Goal: Information Seeking & Learning: Learn about a topic

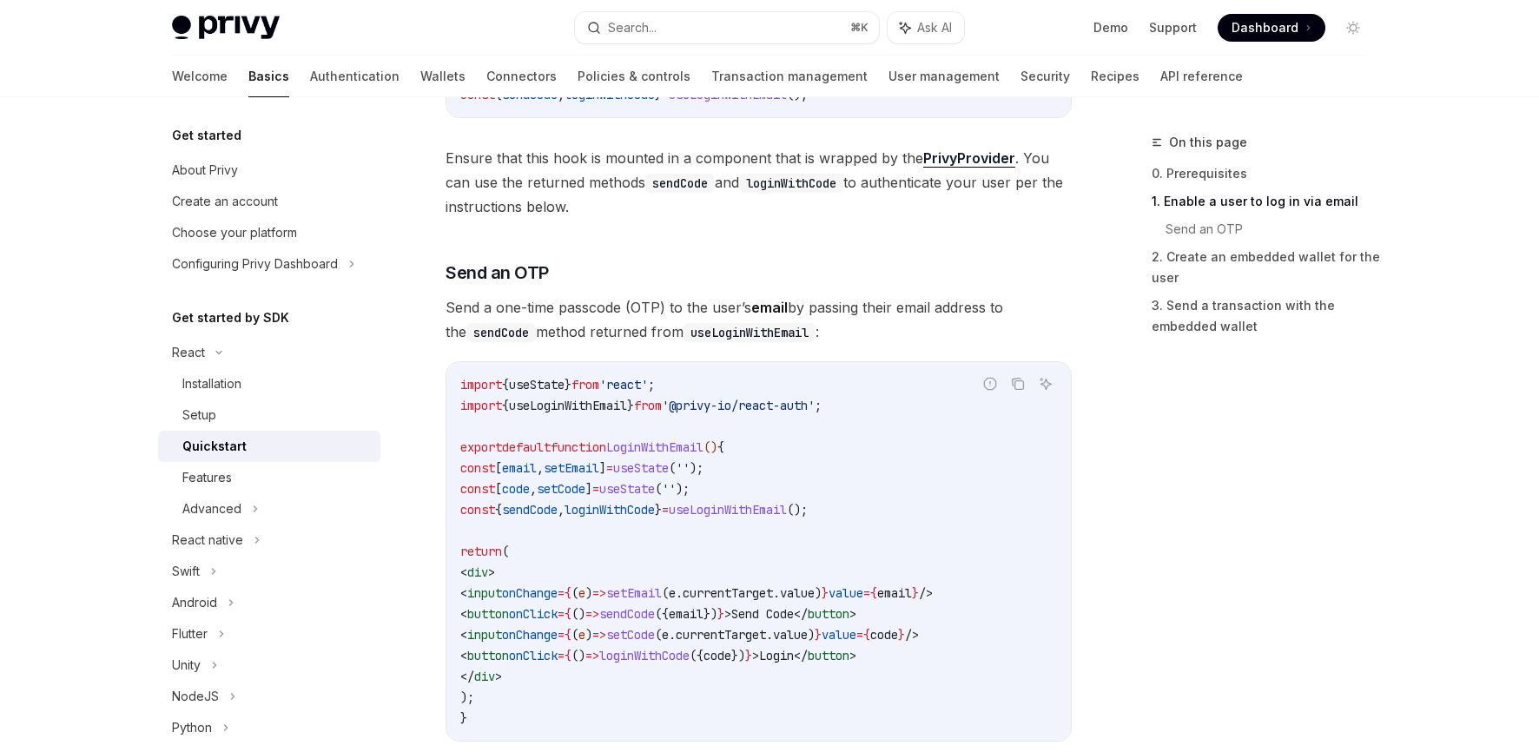
scroll to position [645, 0]
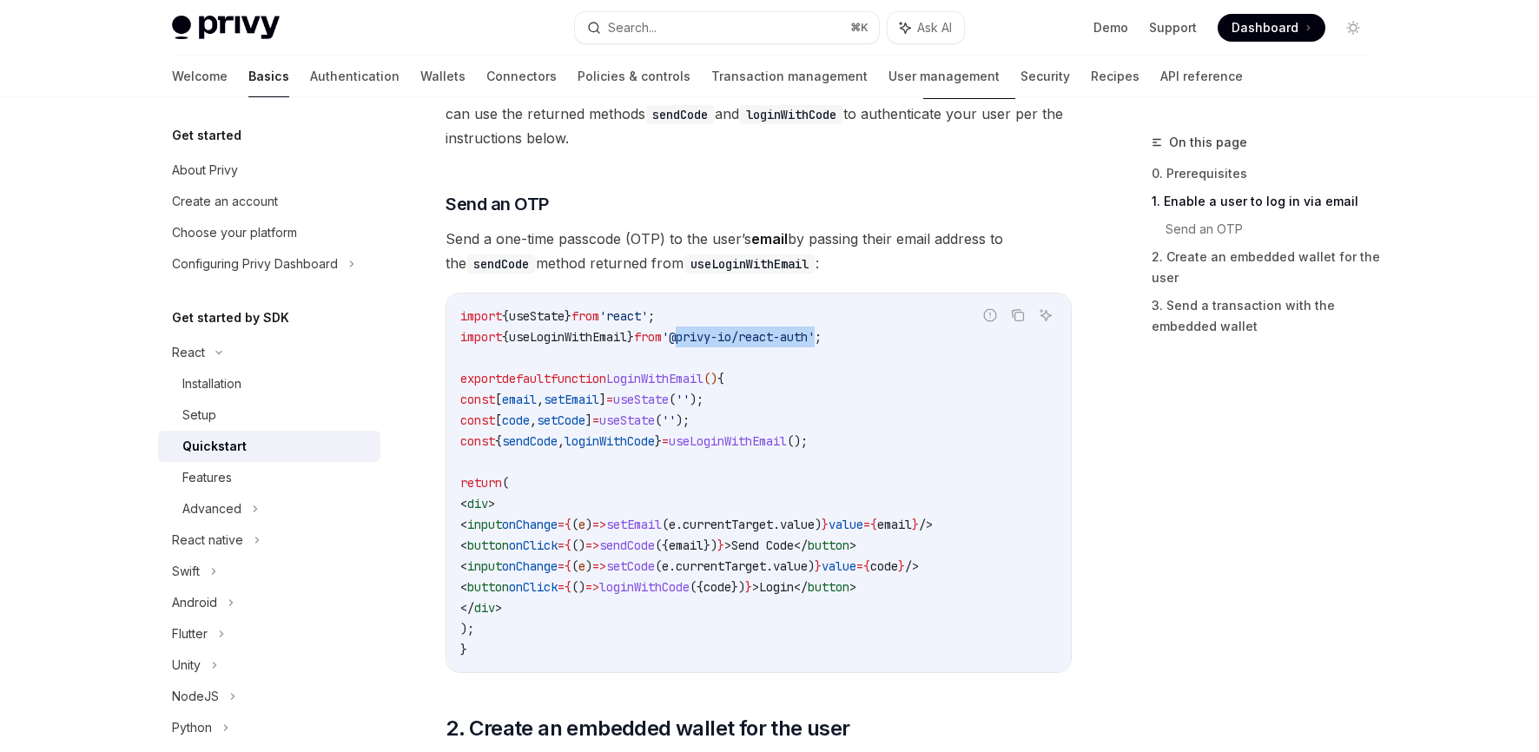
drag, startPoint x: 701, startPoint y: 335, endPoint x: 848, endPoint y: 338, distance: 147.6
click at [814, 338] on span "'@privy-io/react-auth'" at bounding box center [738, 337] width 153 height 16
copy span "@privy-io/react-auth"
click at [918, 35] on span "Ask AI" at bounding box center [934, 27] width 35 height 17
type textarea "*"
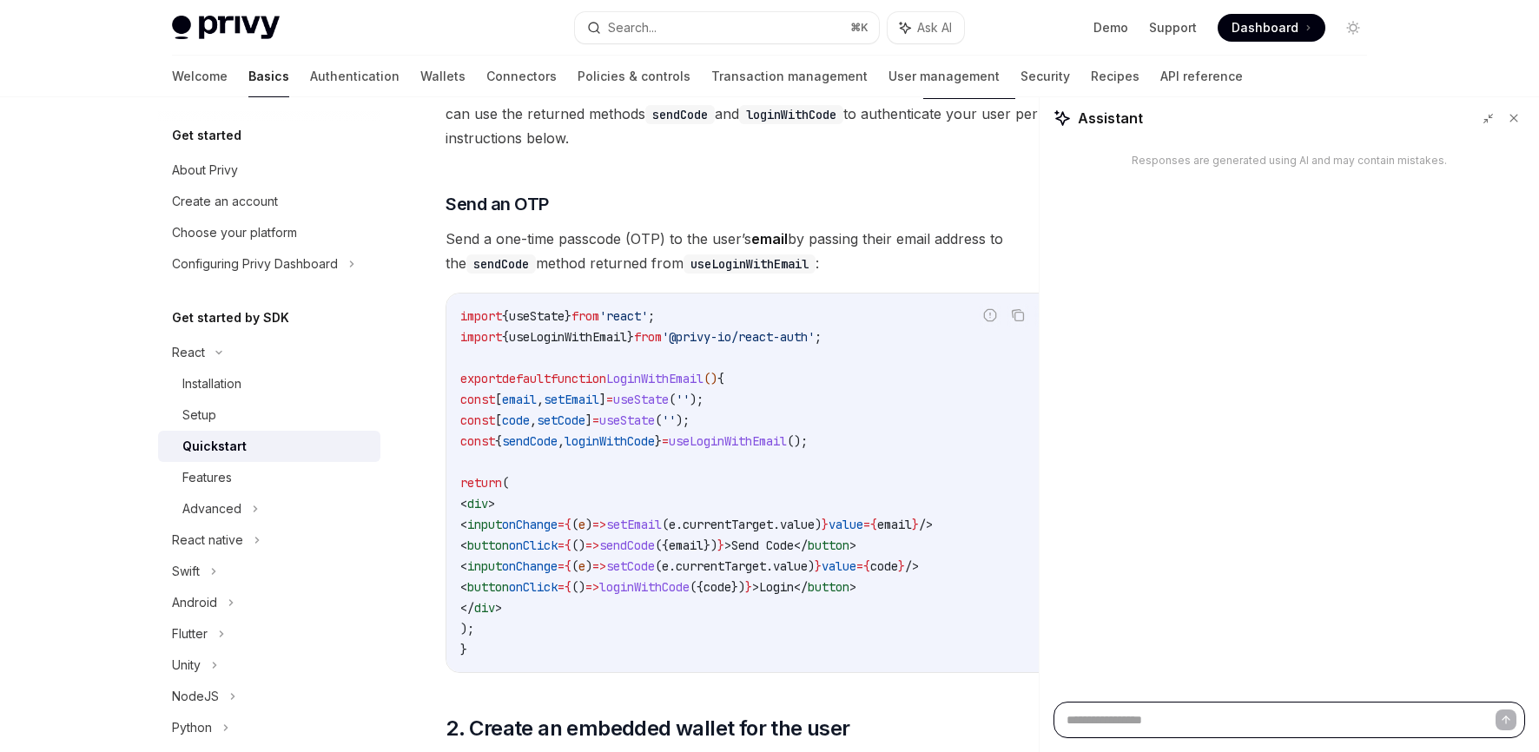
click at [1123, 710] on textarea at bounding box center [1288, 720] width 471 height 36
paste textarea "**********"
type textarea "**********"
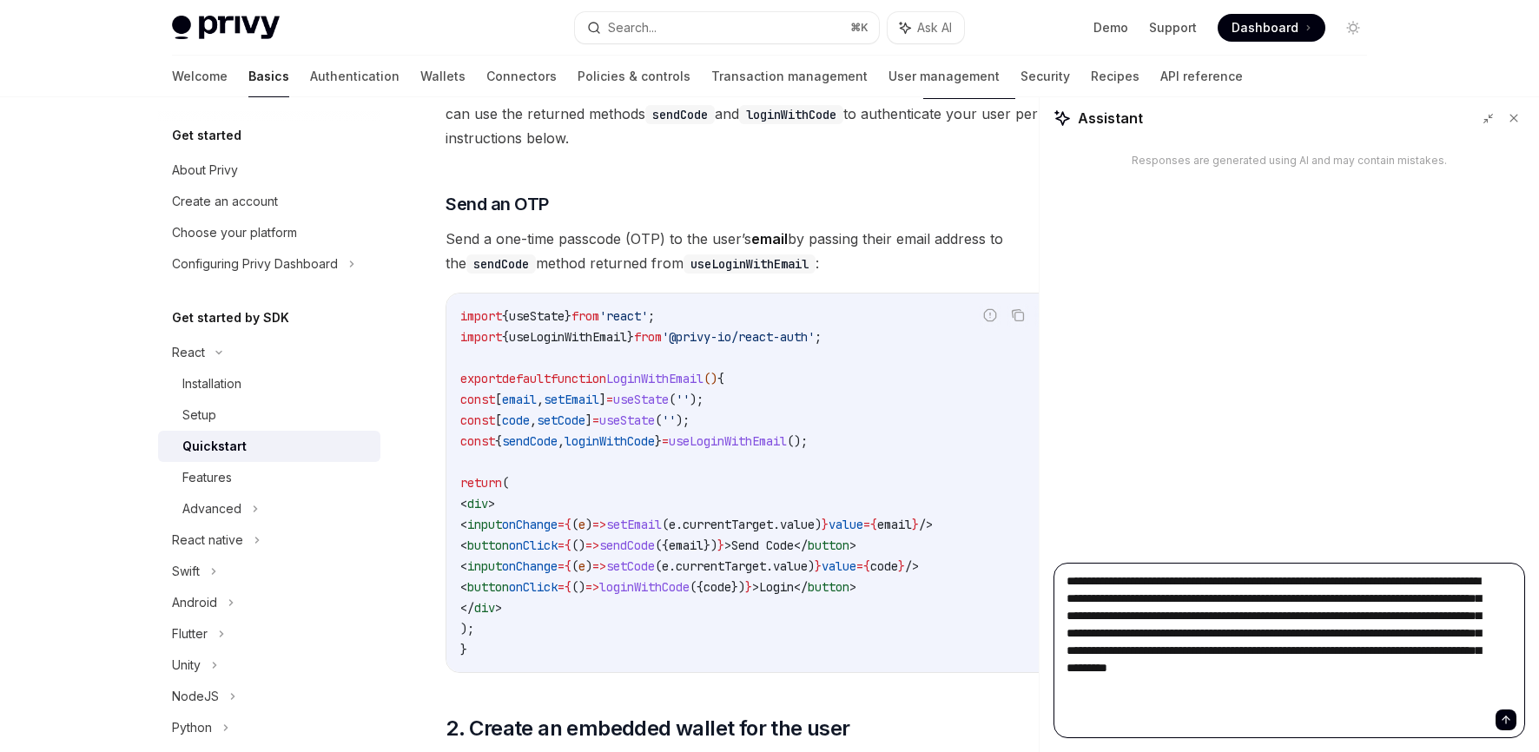
type textarea "*"
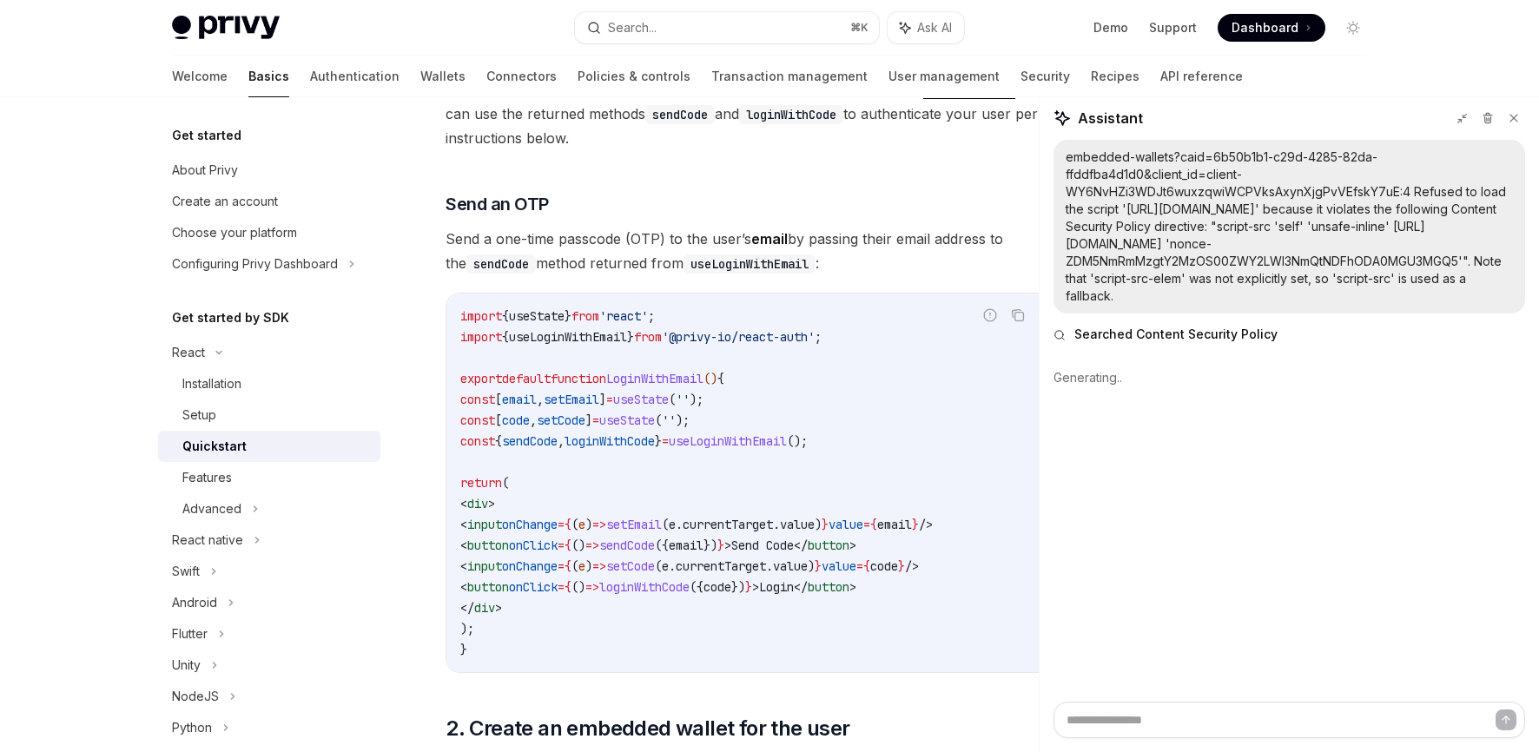
click at [1276, 32] on span "Dashboard" at bounding box center [1264, 27] width 67 height 17
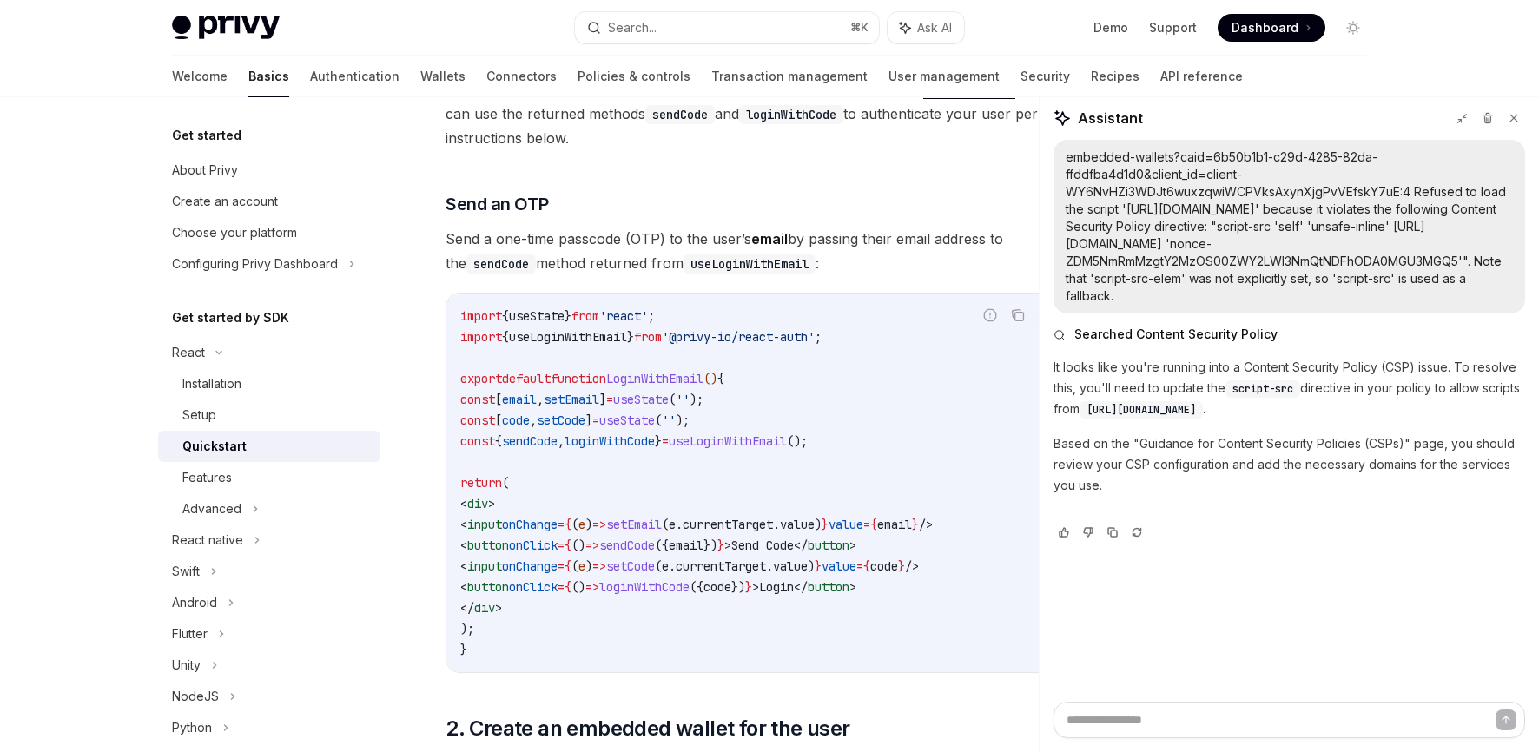
type textarea "*"
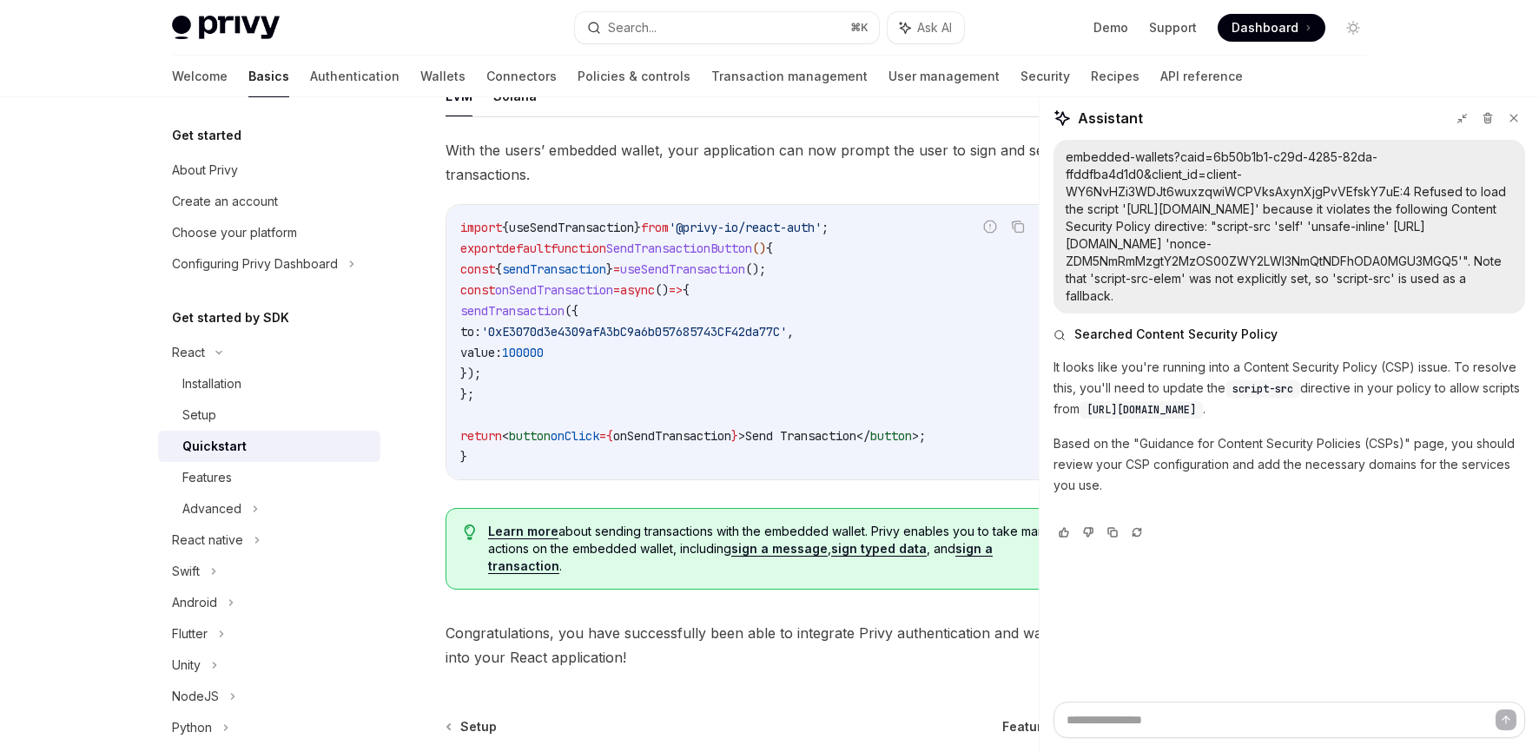
scroll to position [1772, 0]
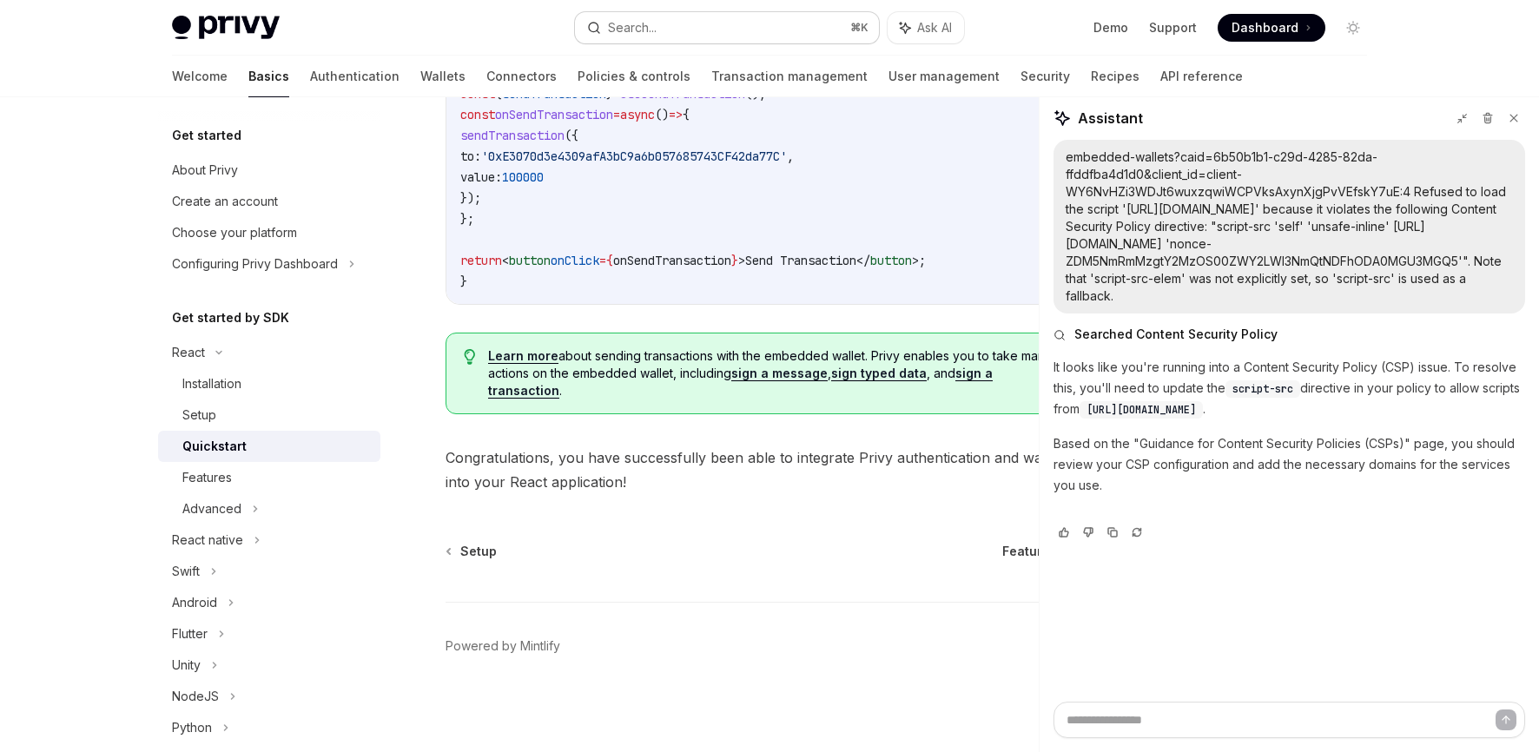
click at [684, 26] on button "Search... ⌘ K" at bounding box center [727, 27] width 304 height 31
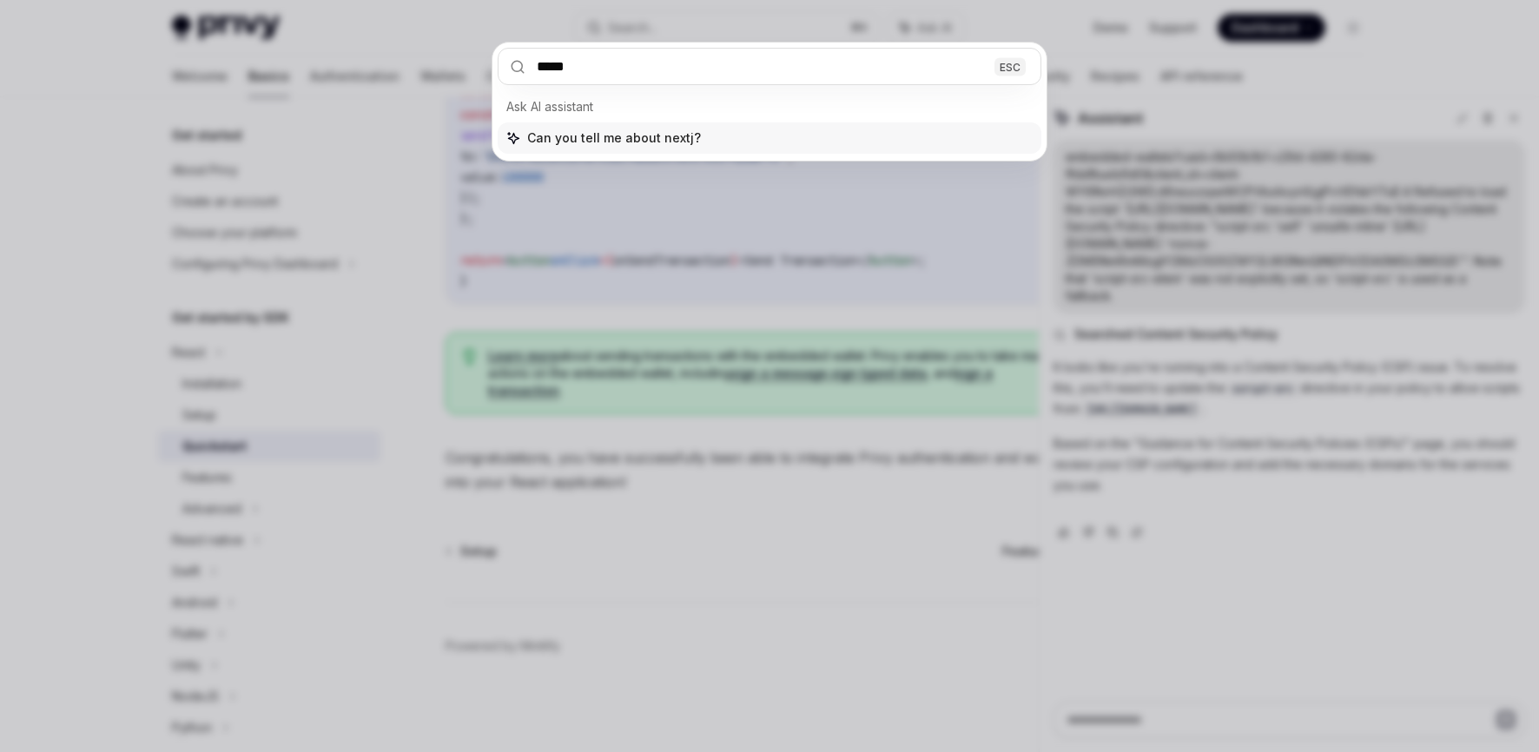
type input "******"
type textarea "*"
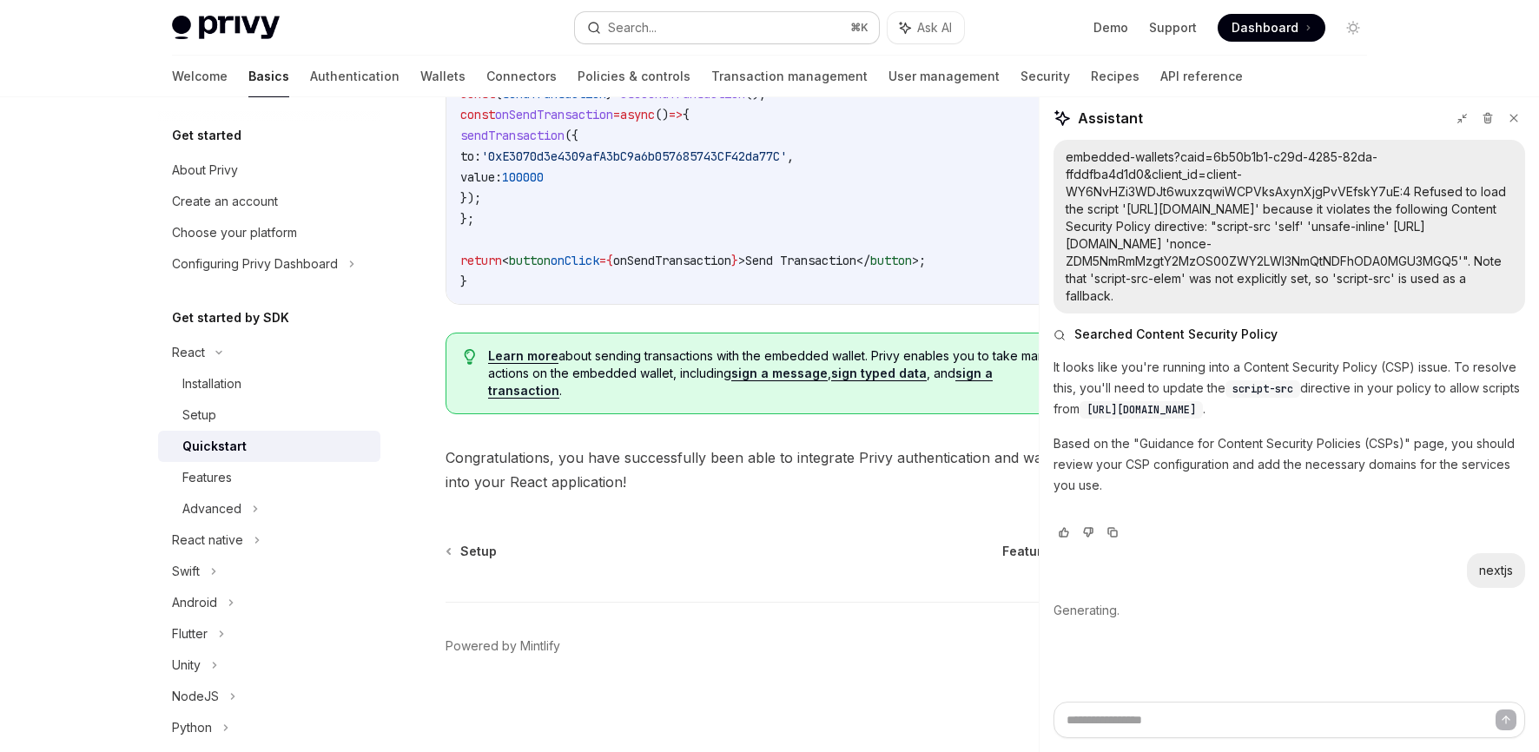
click at [672, 32] on button "Search... ⌘ K" at bounding box center [727, 27] width 304 height 31
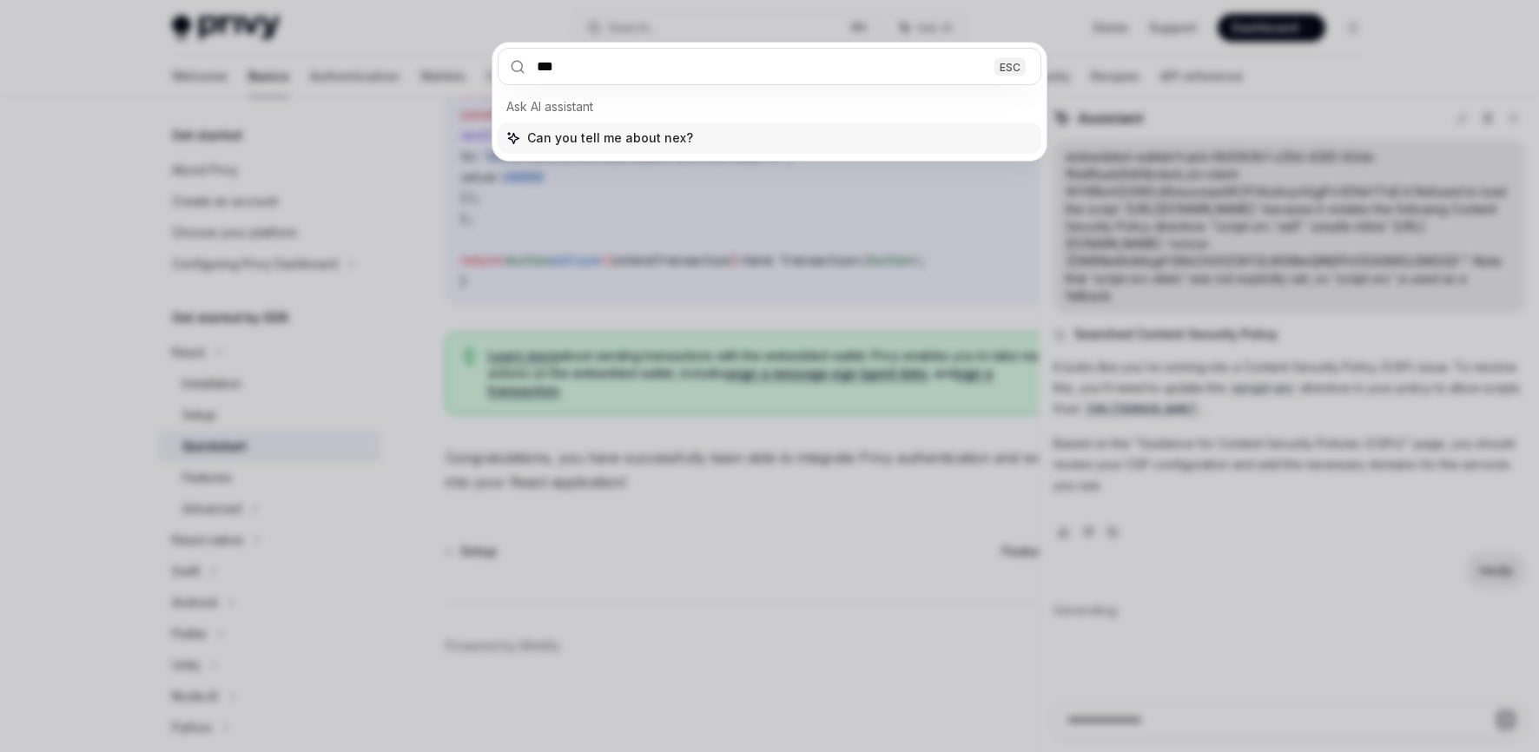
type input "****"
type textarea "*"
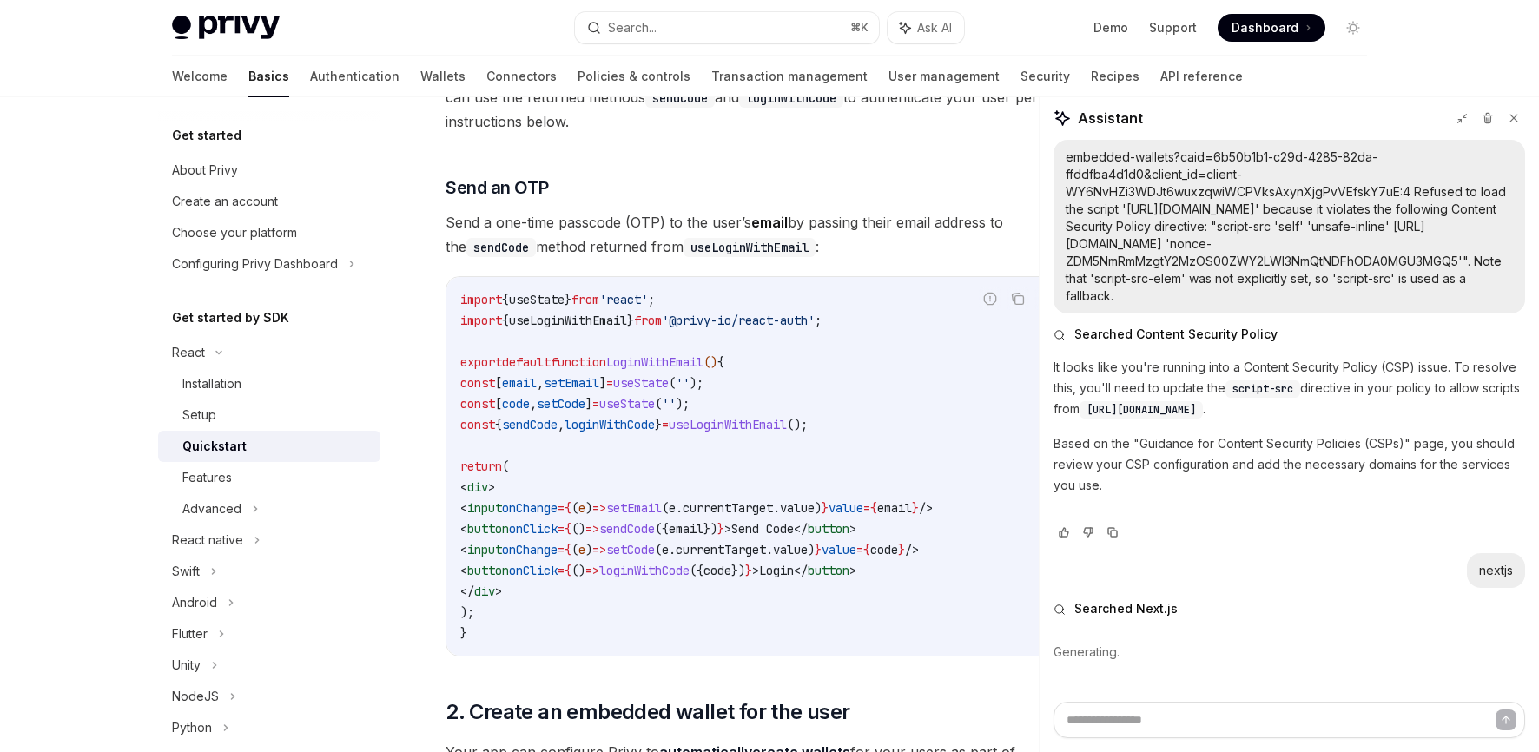
scroll to position [0, 0]
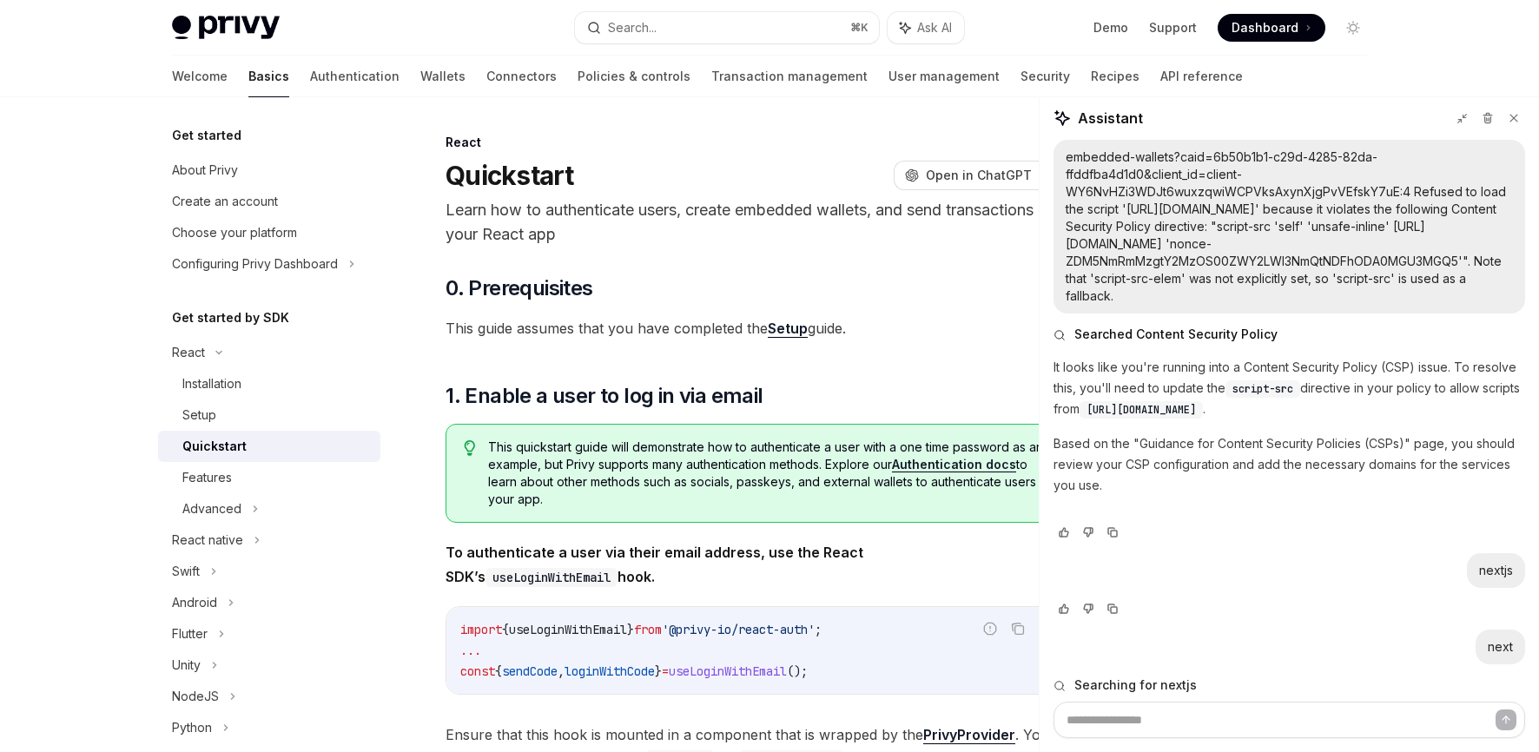
click at [222, 132] on h5 "Get started" at bounding box center [206, 135] width 69 height 21
click at [218, 388] on div "Installation" at bounding box center [211, 383] width 59 height 21
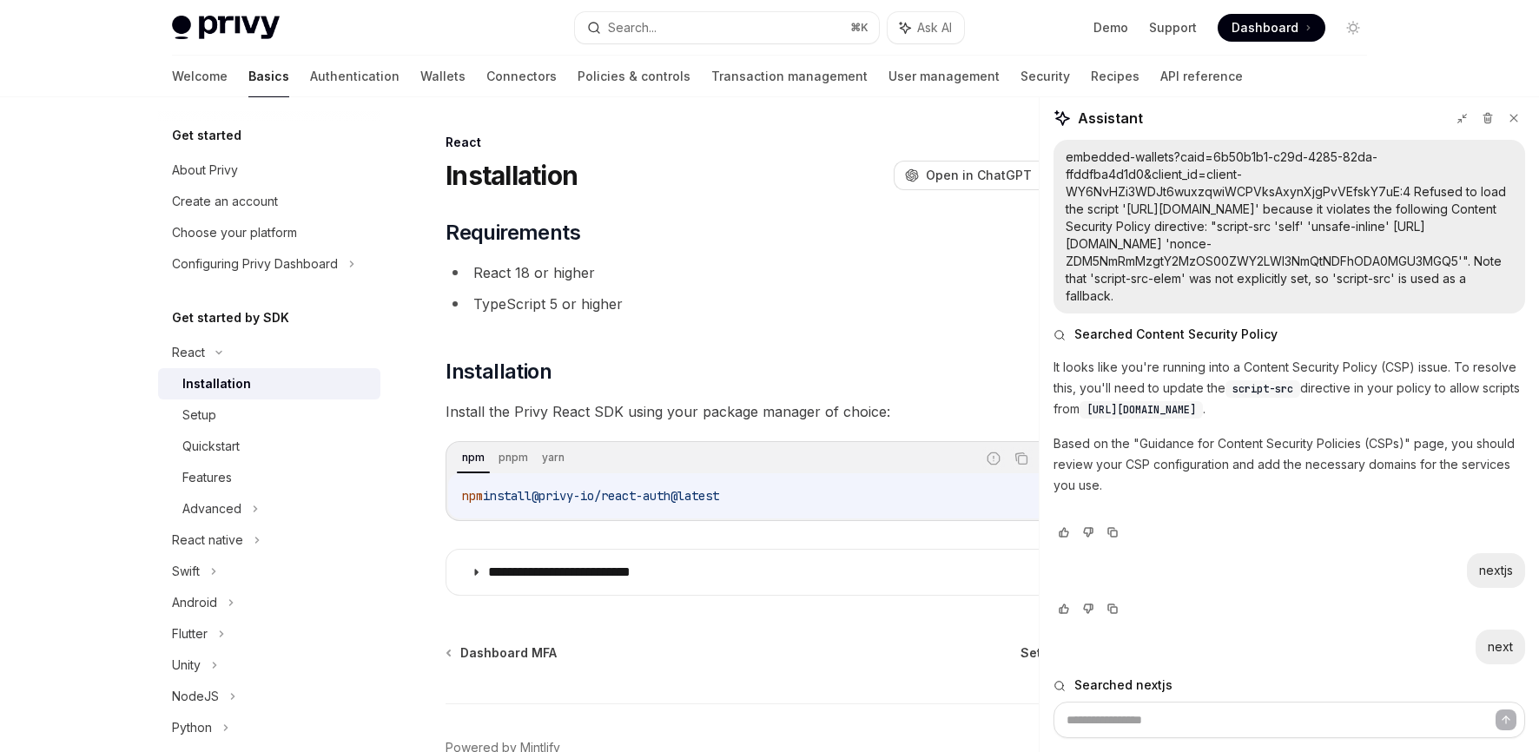
scroll to position [102, 0]
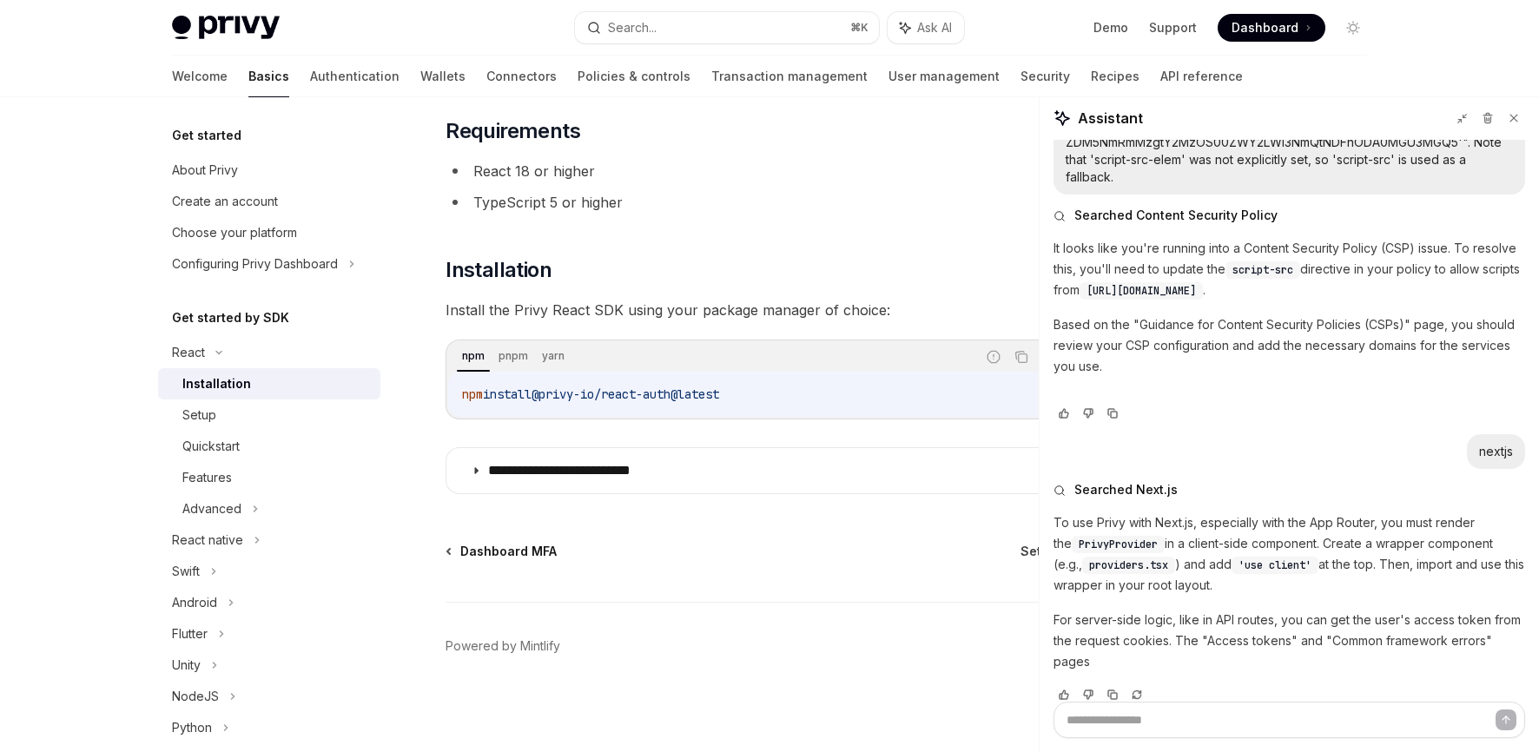
click at [509, 550] on span "Dashboard MFA" at bounding box center [508, 551] width 96 height 17
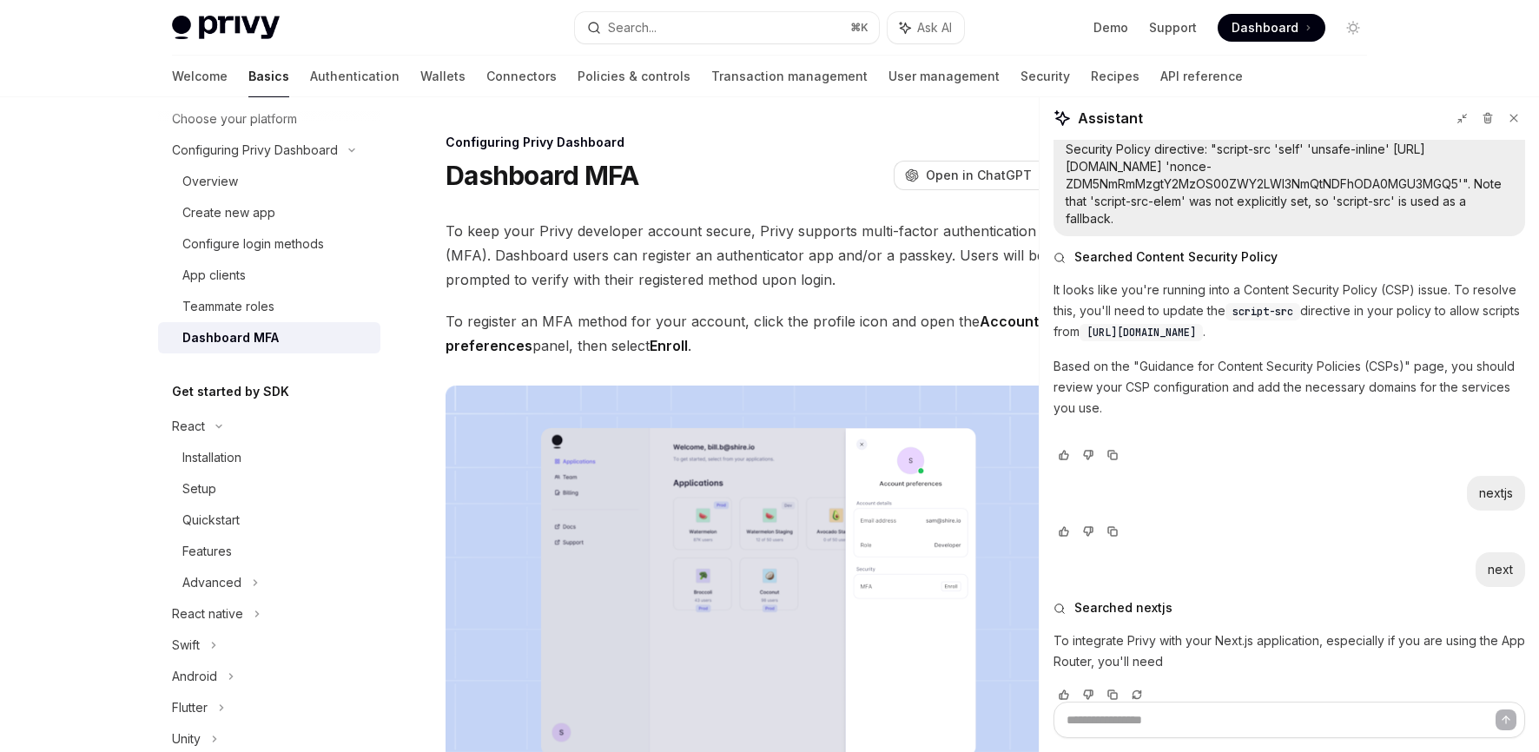
scroll to position [138, 0]
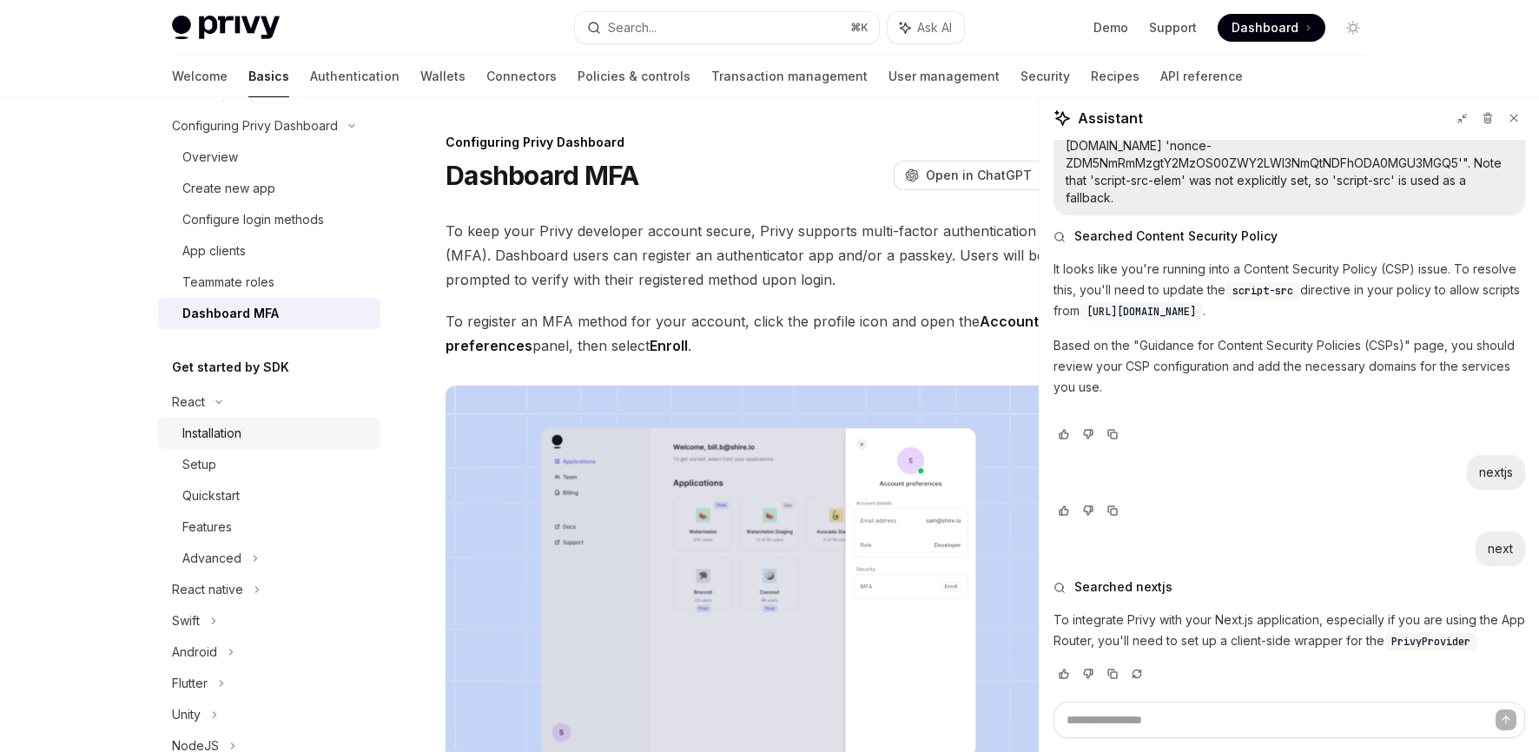
click at [221, 433] on div "Installation" at bounding box center [211, 433] width 59 height 21
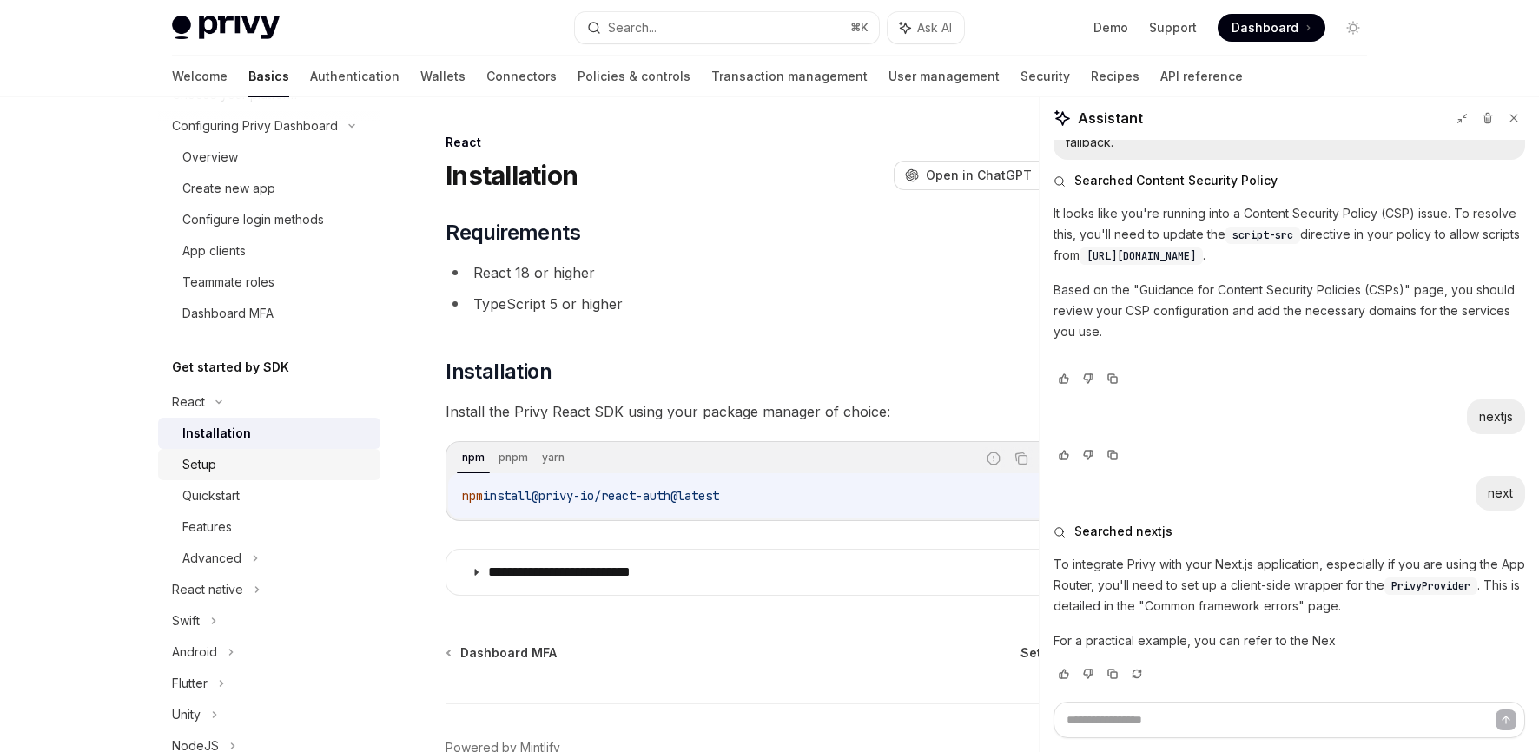
click at [210, 461] on div "Setup" at bounding box center [199, 464] width 34 height 21
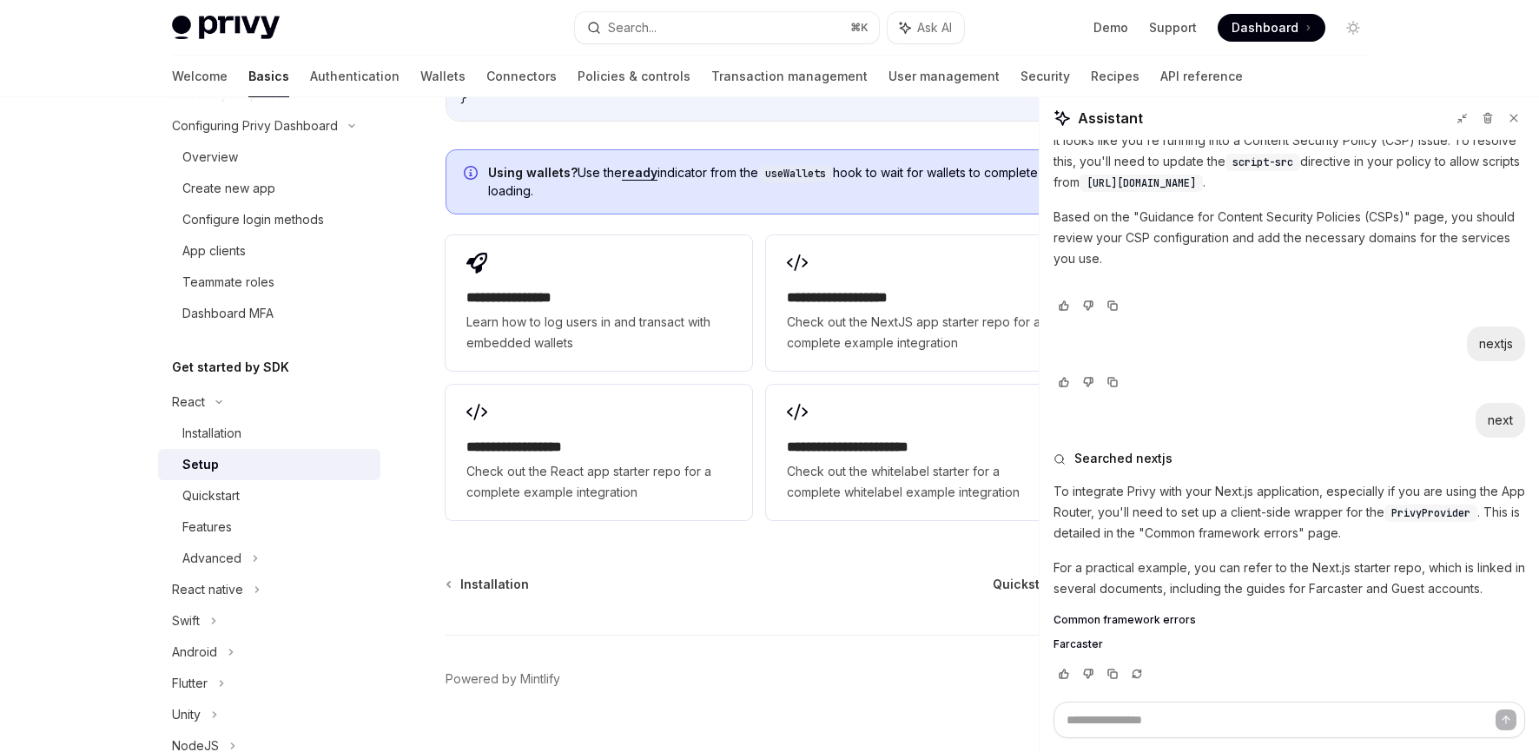
scroll to position [2208, 0]
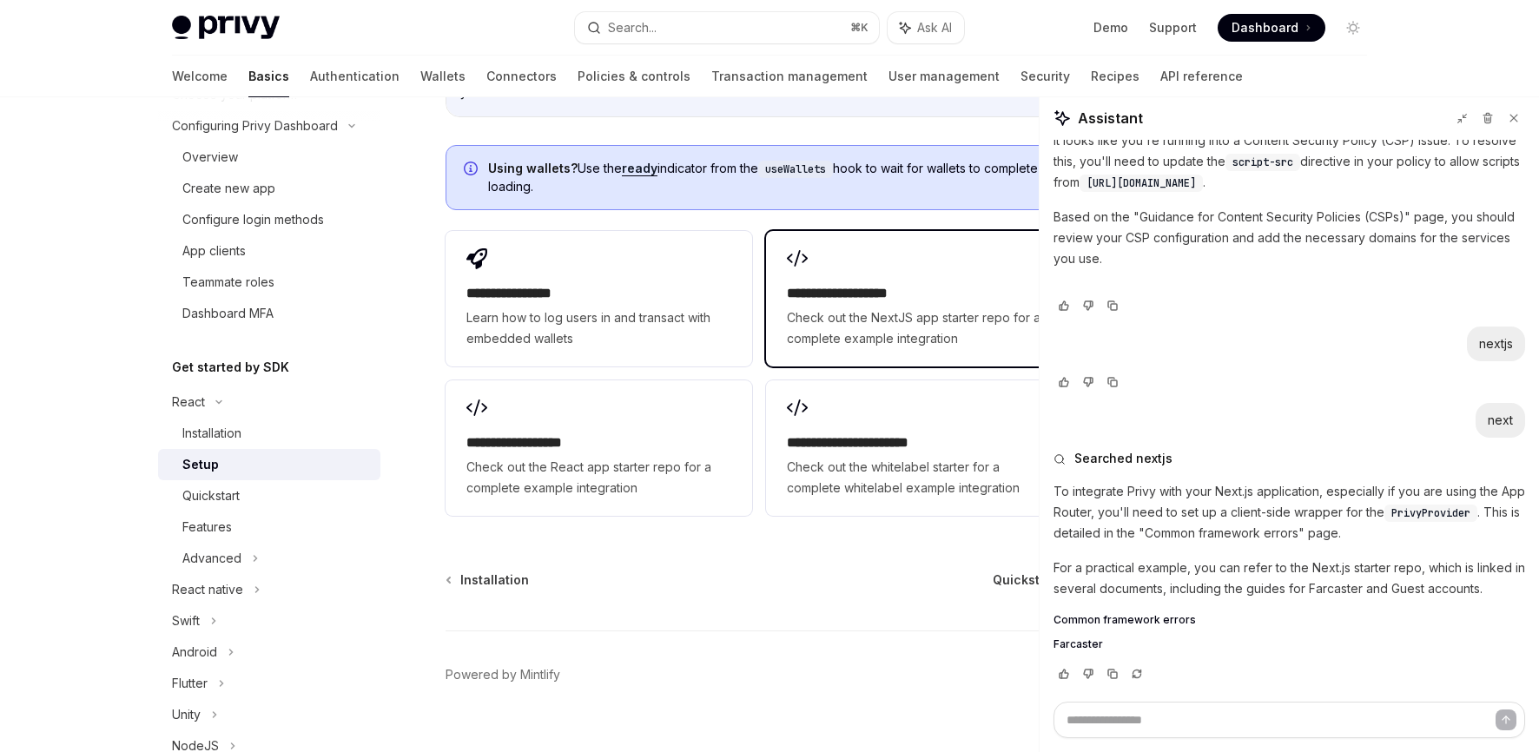
click at [829, 320] on span "Check out the NextJS app starter repo for a complete example integration" at bounding box center [919, 328] width 264 height 42
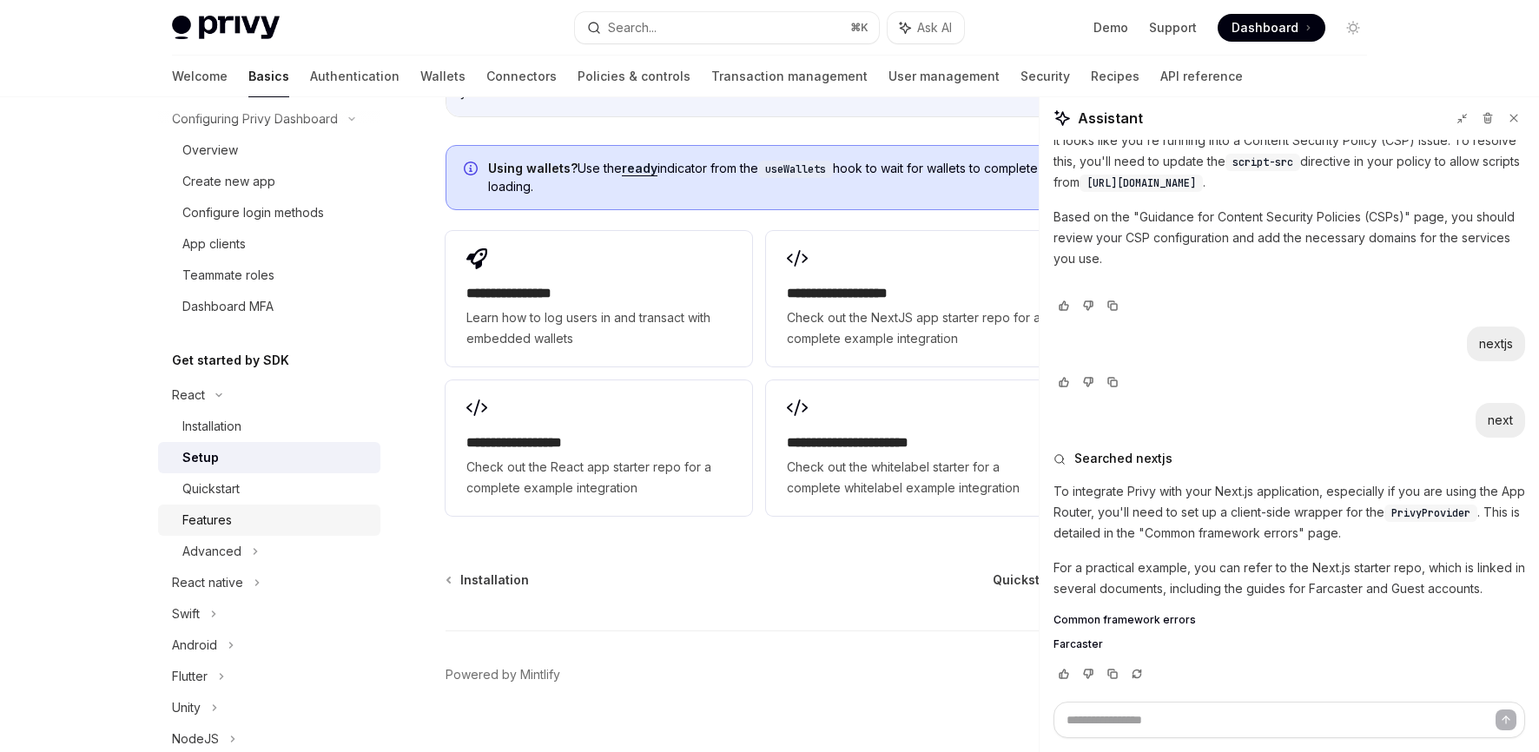
scroll to position [0, 0]
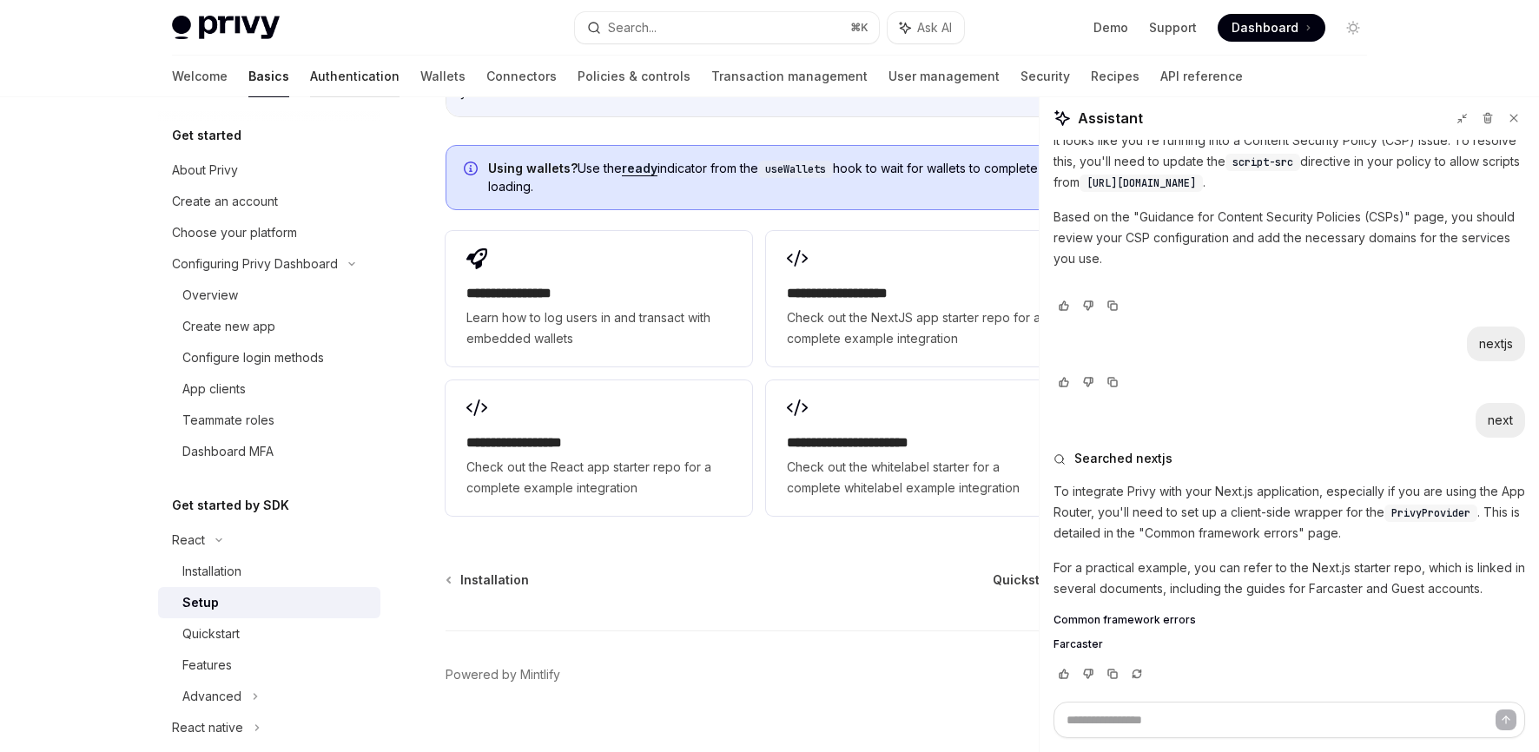
click at [310, 76] on link "Authentication" at bounding box center [354, 77] width 89 height 42
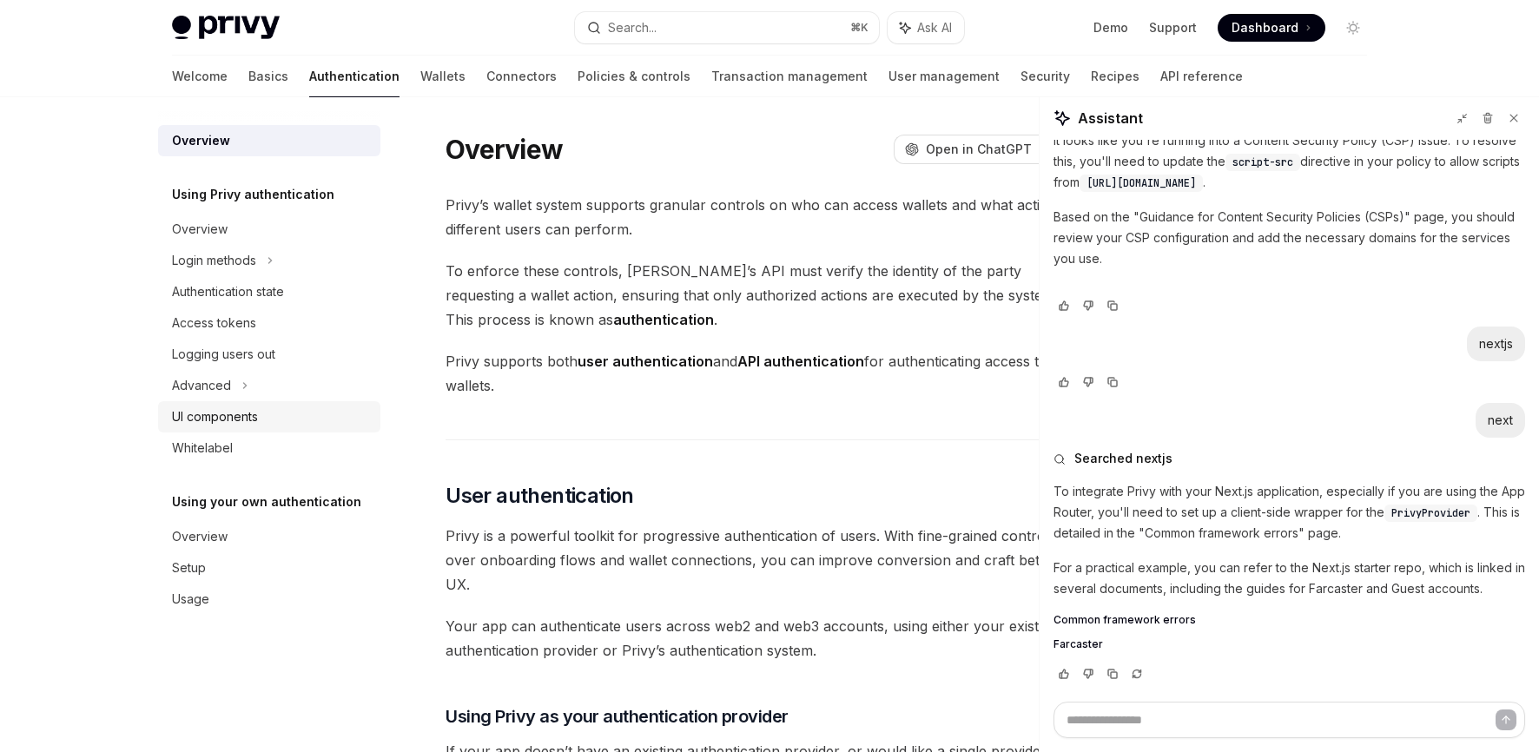
click at [213, 416] on div "UI components" at bounding box center [215, 416] width 86 height 21
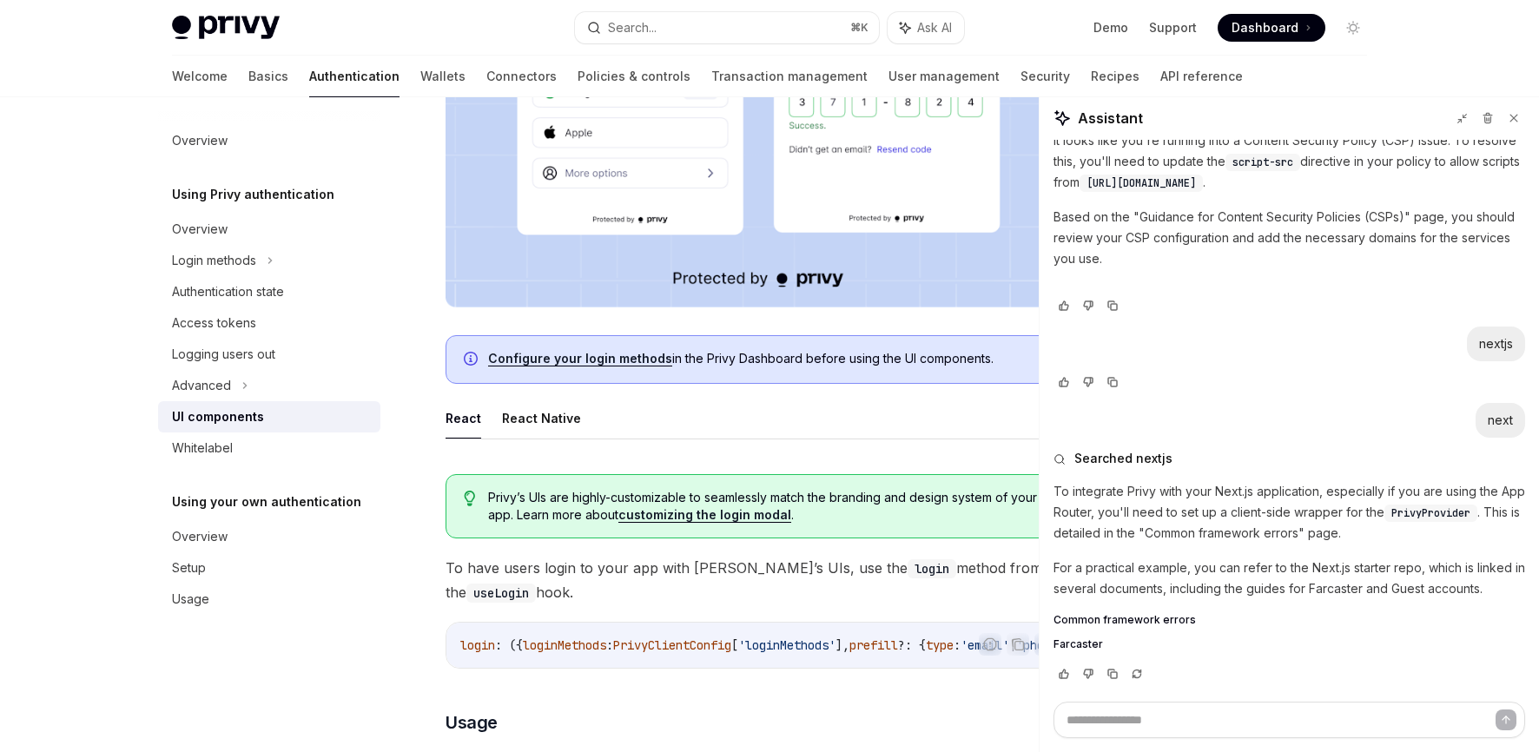
scroll to position [573, 0]
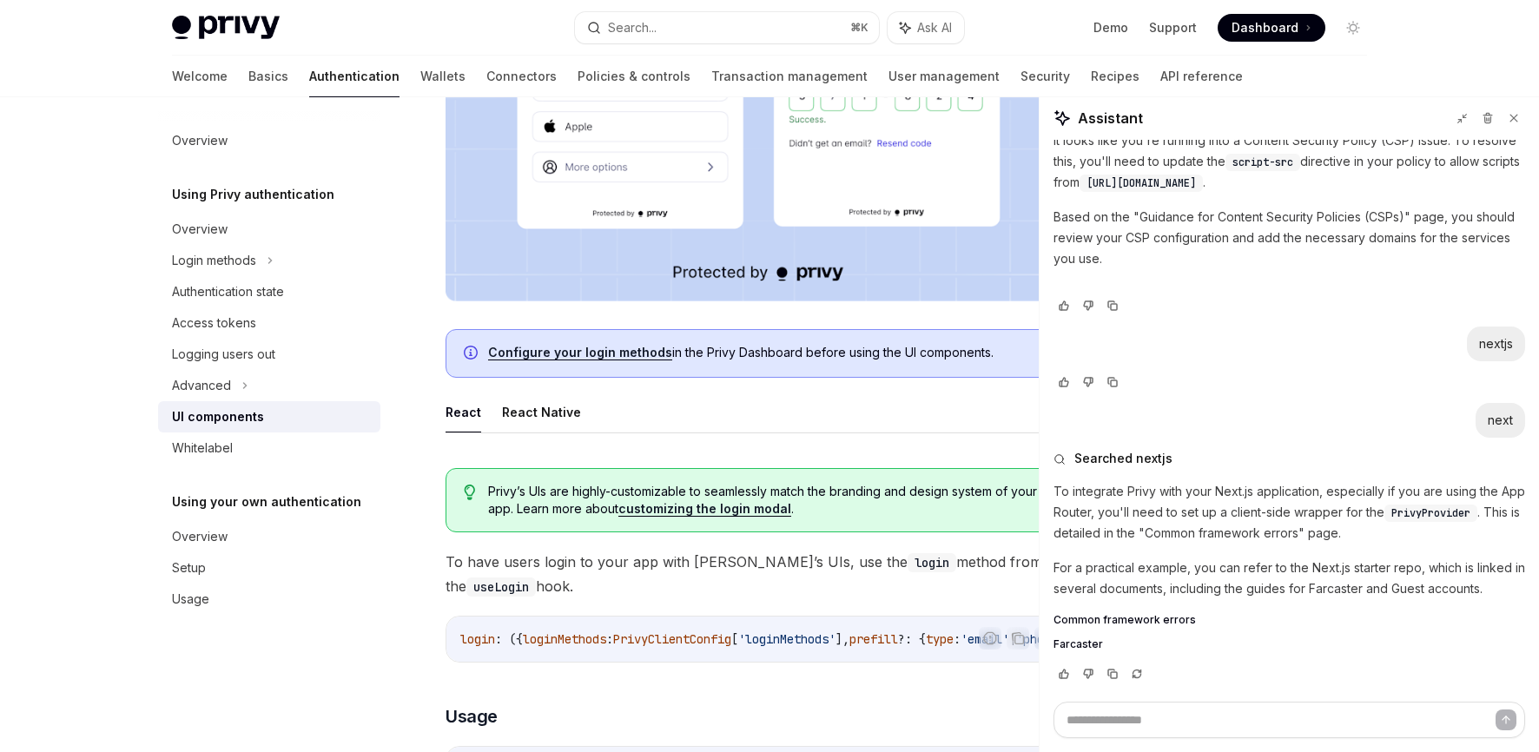
click at [616, 351] on link "Configure your login methods" at bounding box center [580, 353] width 184 height 16
type textarea "*"
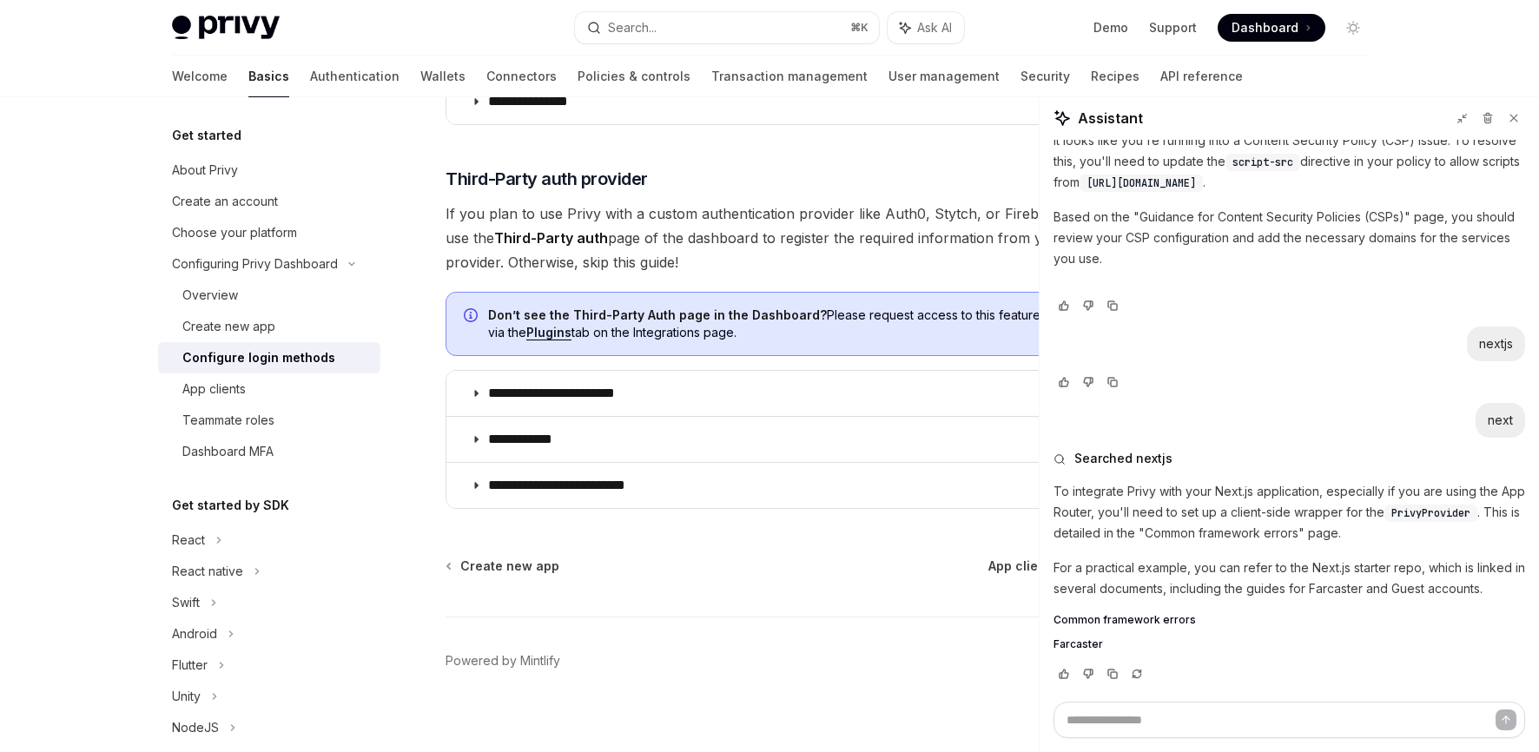
scroll to position [913, 0]
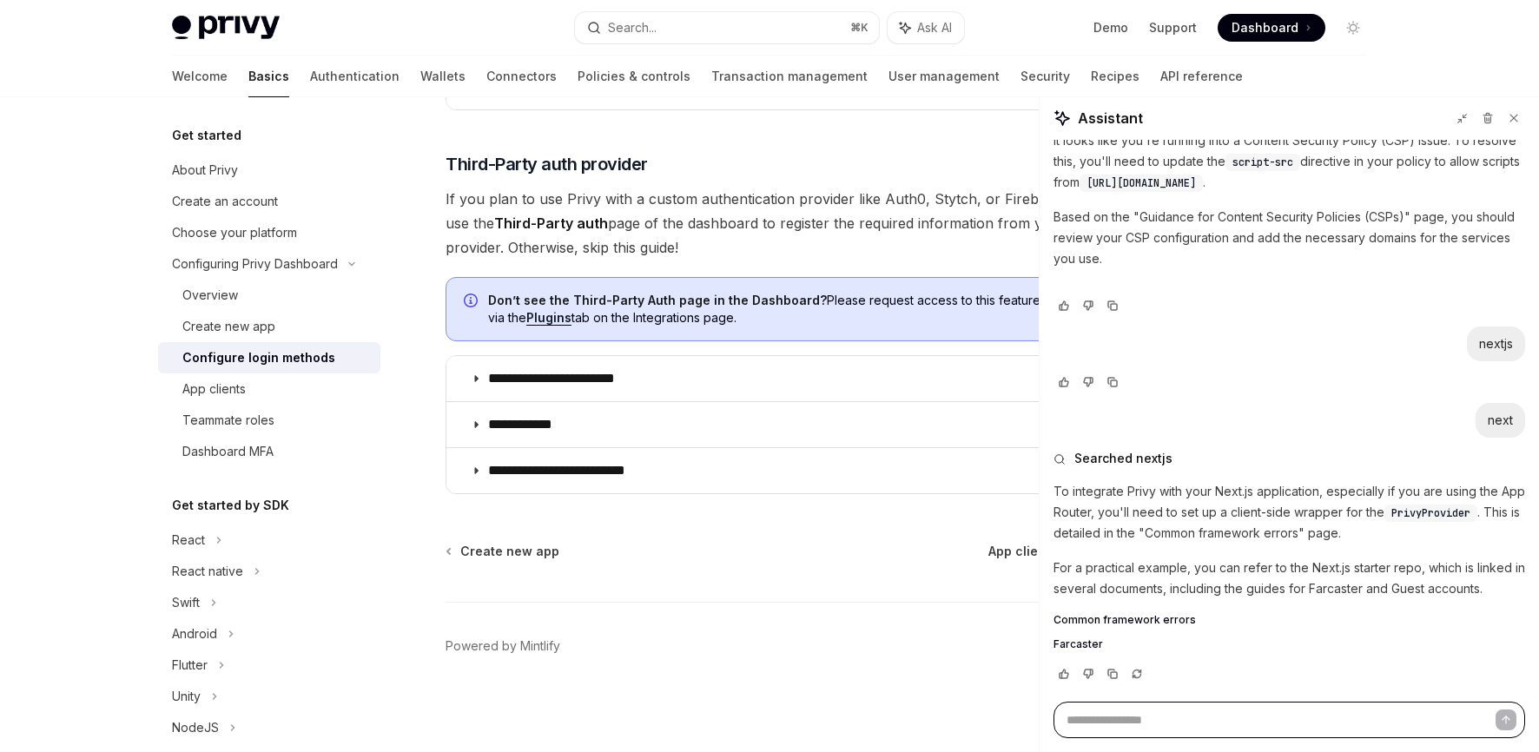
click at [1087, 717] on textarea at bounding box center [1288, 720] width 471 height 36
paste textarea "**********"
type textarea "**********"
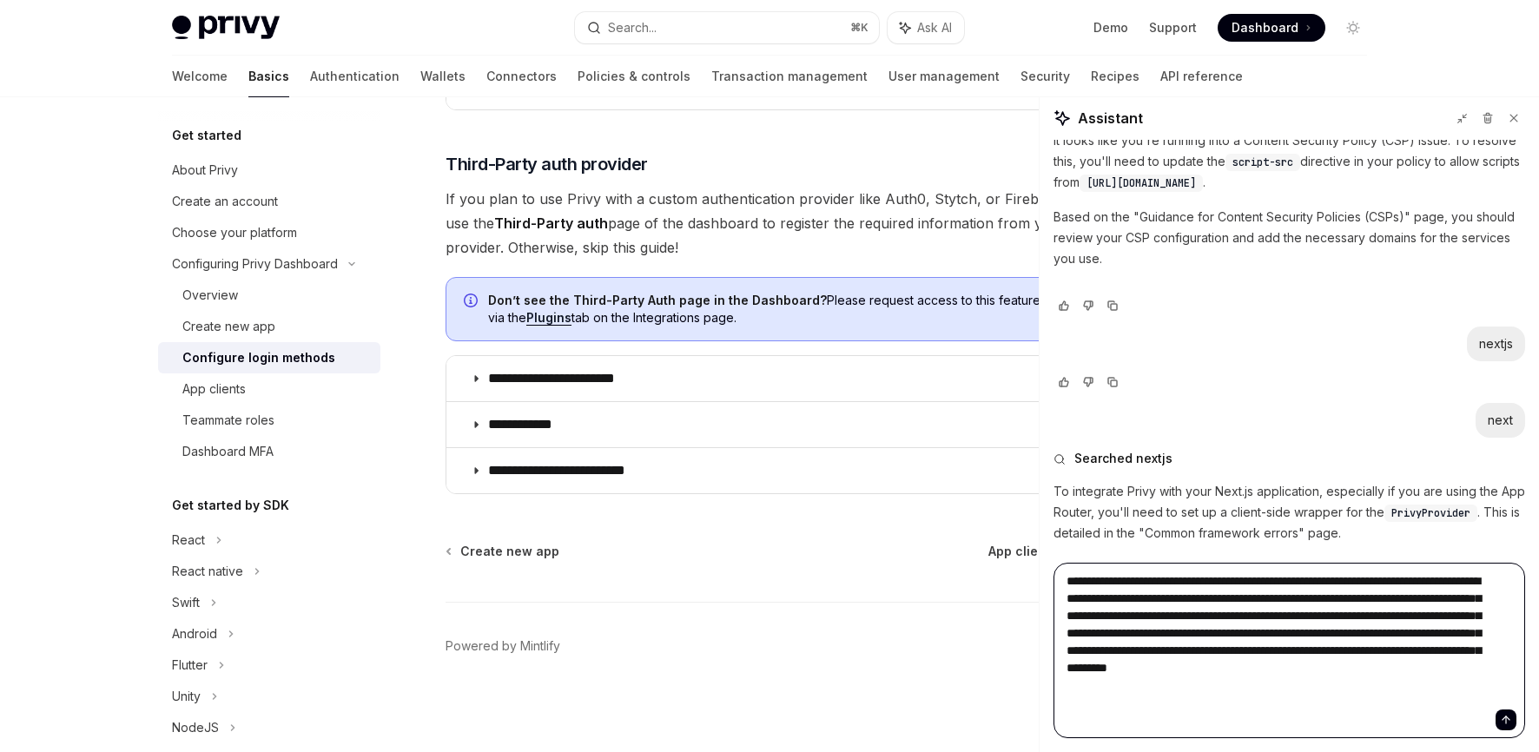
type textarea "*"
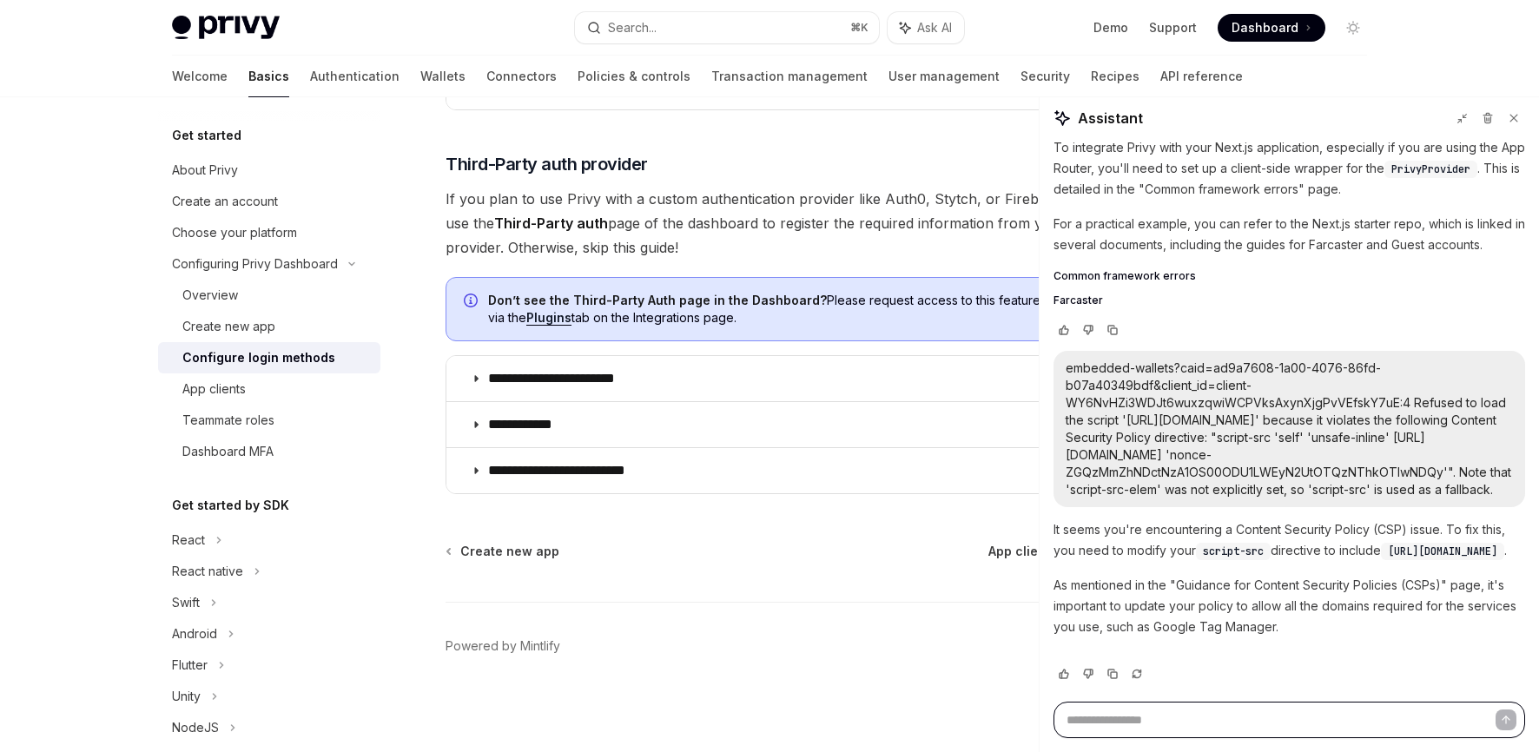
scroll to position [609, 0]
type textarea "*"
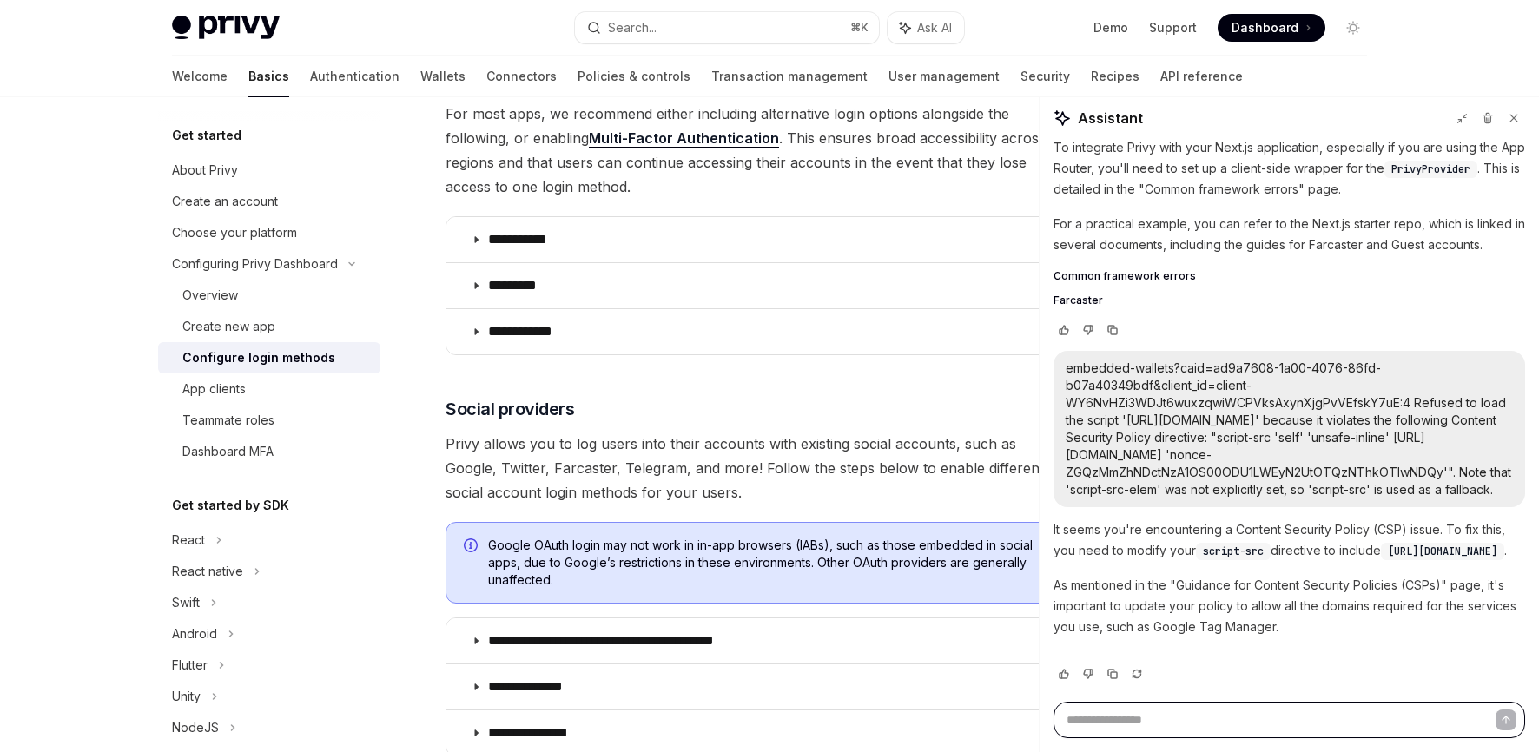
scroll to position [0, 0]
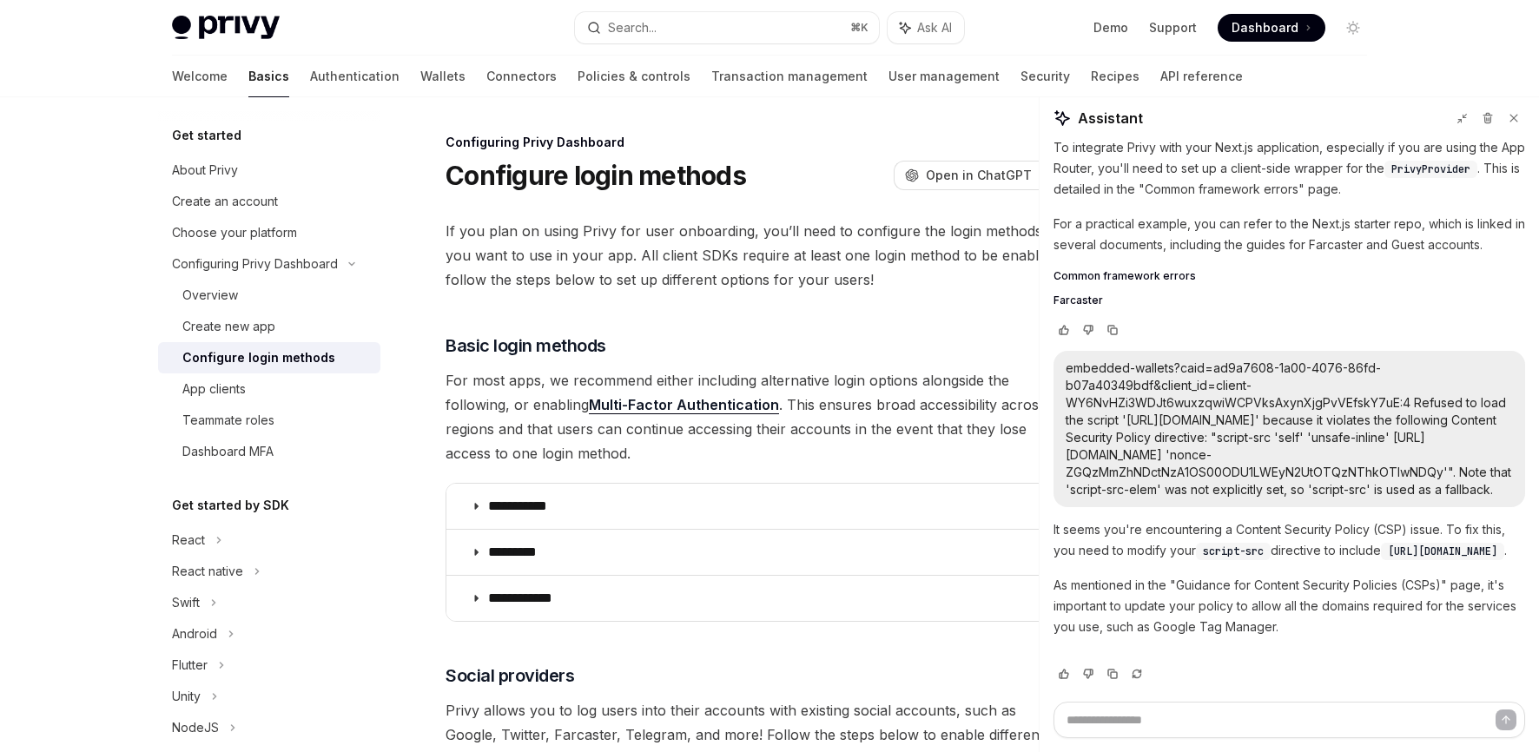
click at [1256, 28] on span "Dashboard" at bounding box center [1264, 27] width 67 height 17
click at [1296, 29] on span "Dashboard" at bounding box center [1264, 27] width 67 height 17
click at [1101, 722] on textarea at bounding box center [1288, 720] width 471 height 36
paste textarea "**********"
type textarea "**********"
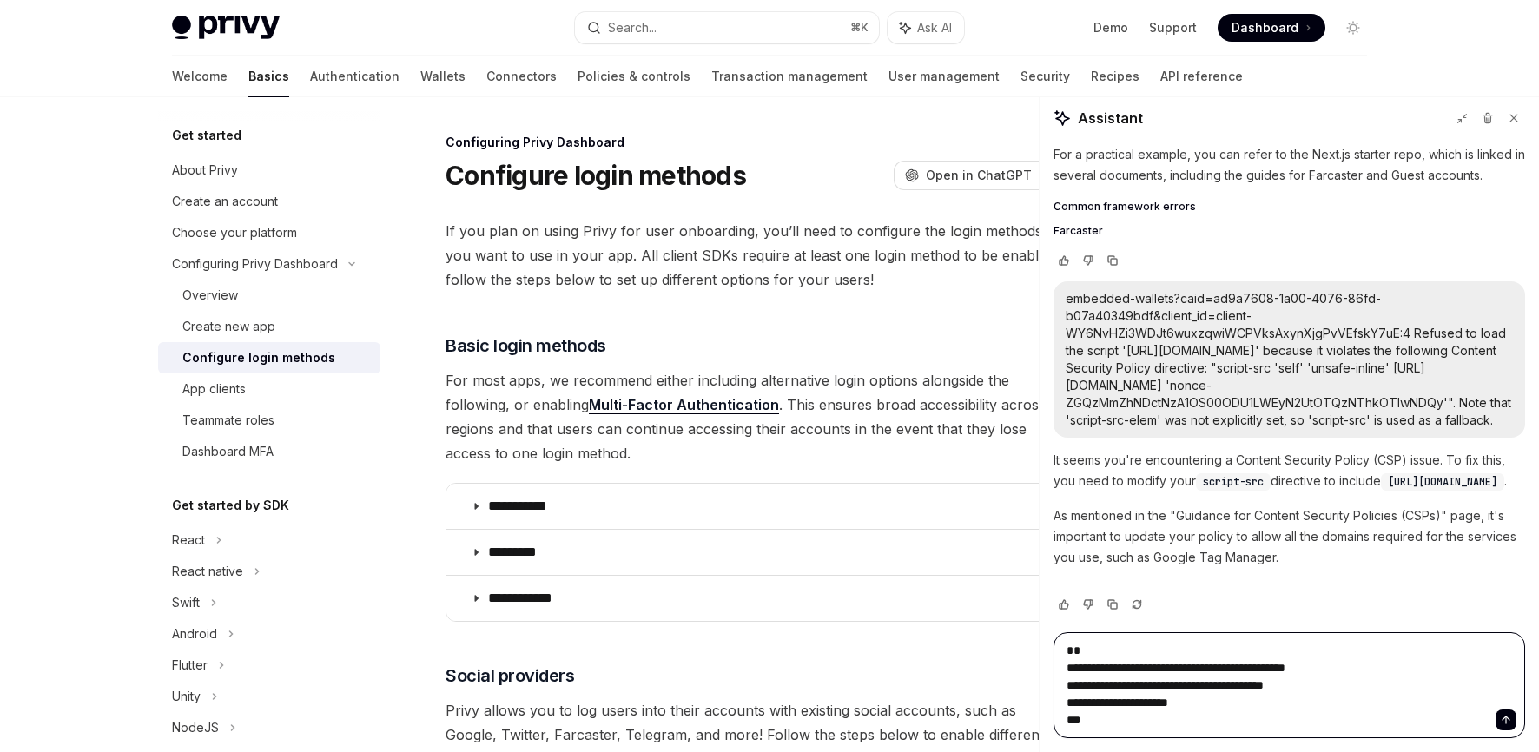
type textarea "*"
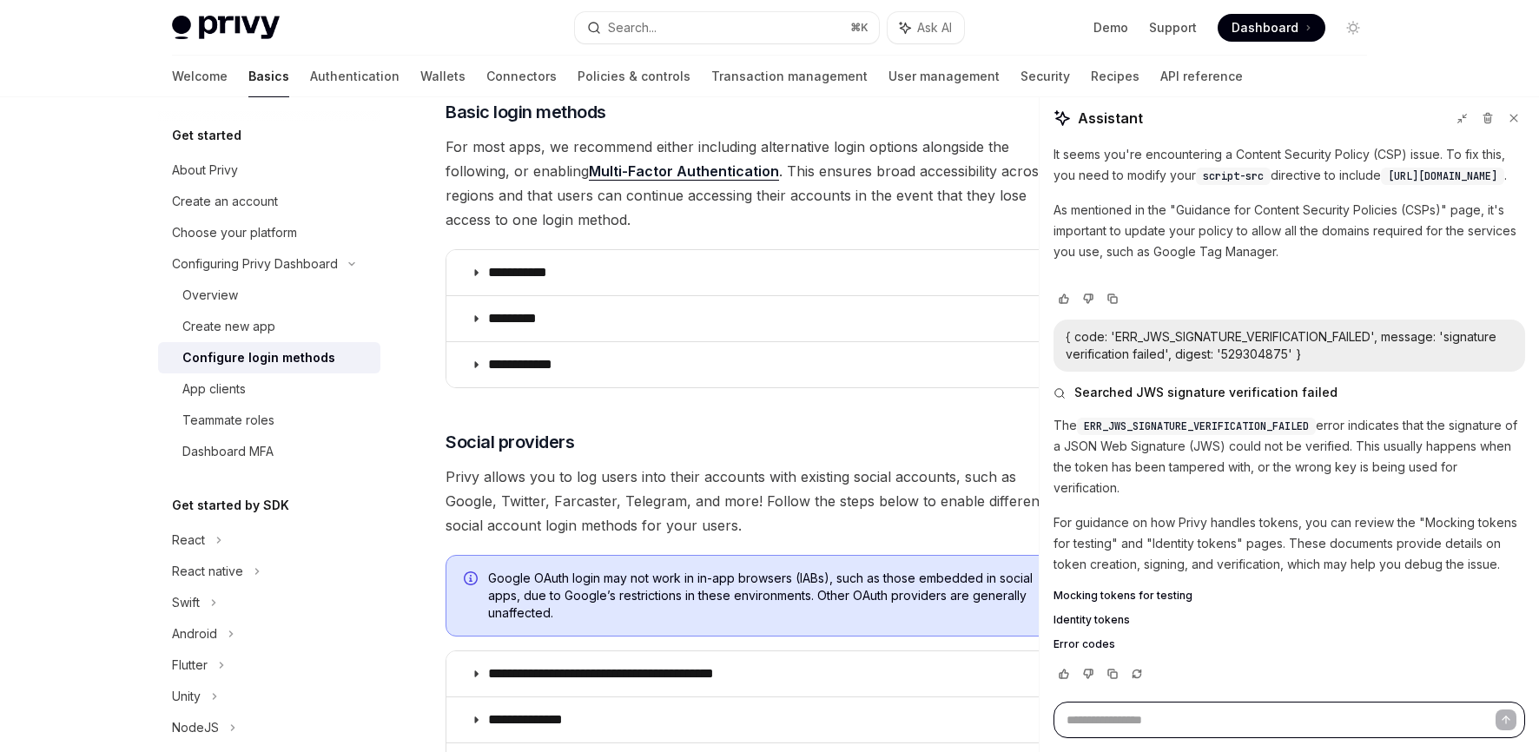
scroll to position [287, 0]
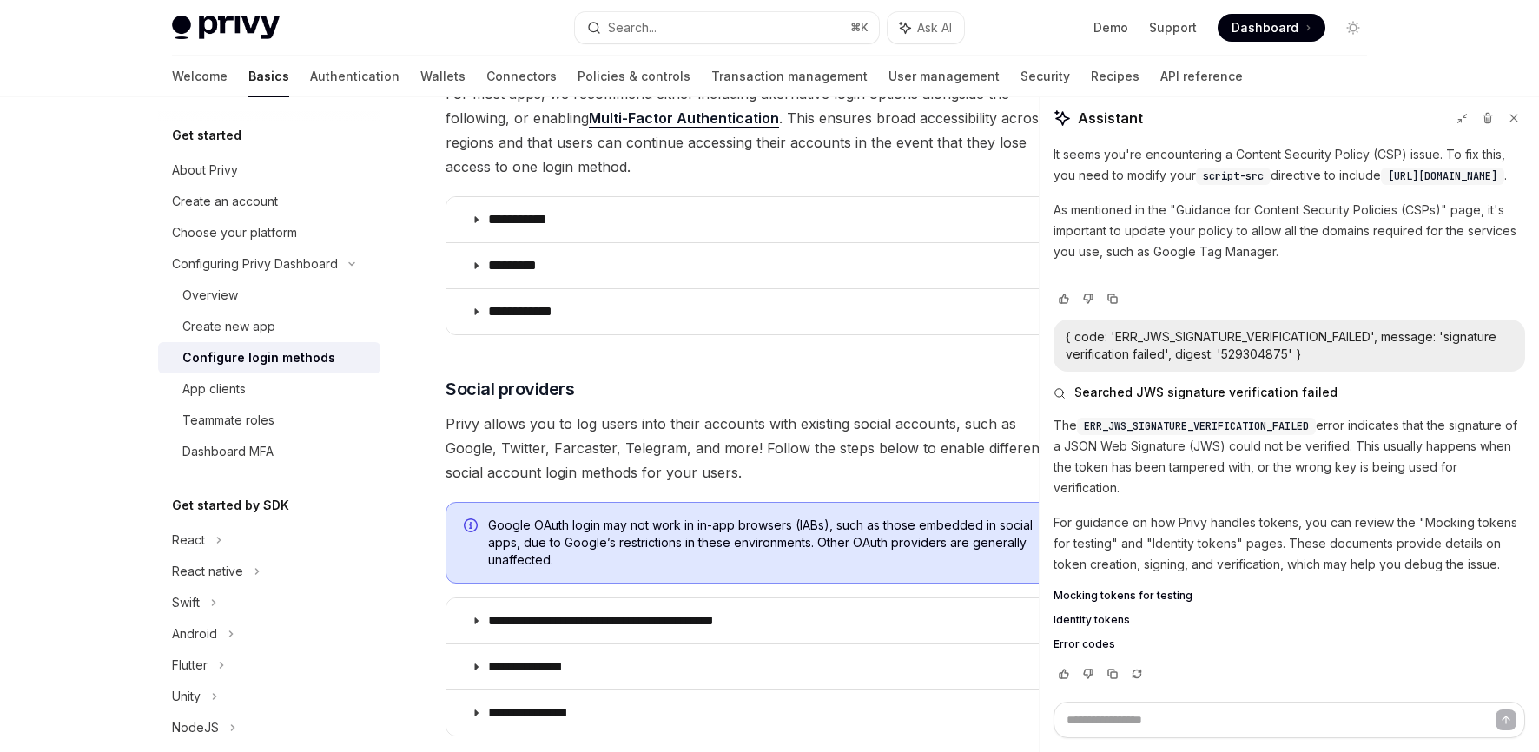
drag, startPoint x: 1312, startPoint y: 384, endPoint x: 1063, endPoint y: 352, distance: 251.3
click at [1063, 352] on div "{ code: 'ERR_JWS_SIGNATURE_VERIFICATION_FAILED', message: 'signature verificati…" at bounding box center [1288, 346] width 471 height 52
copy div "{ code: 'ERR_JWS_SIGNATURE_VERIFICATION_FAILED', message: 'signature verificati…"
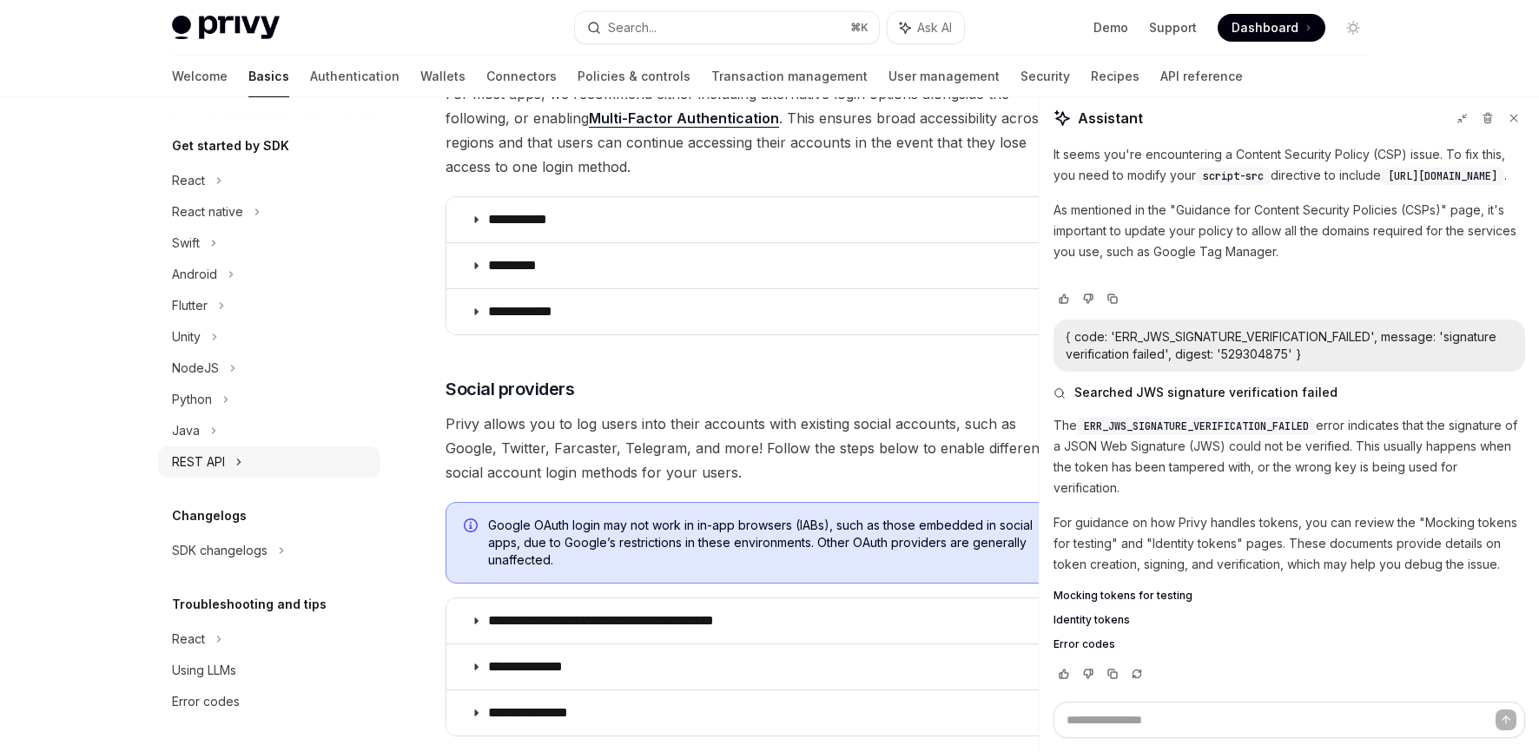
click at [194, 461] on div "REST API" at bounding box center [198, 462] width 53 height 21
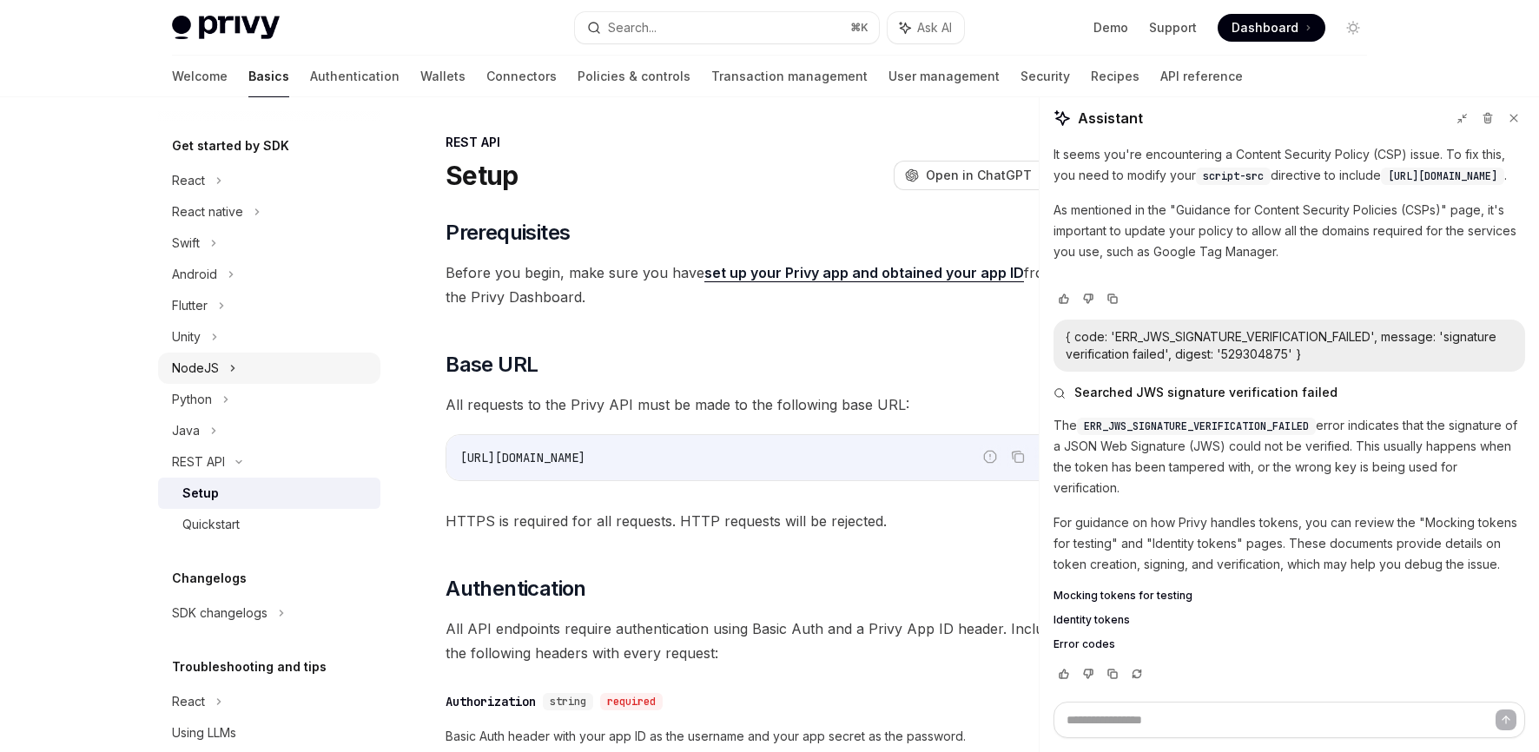
click at [219, 375] on div "NodeJS" at bounding box center [269, 368] width 222 height 31
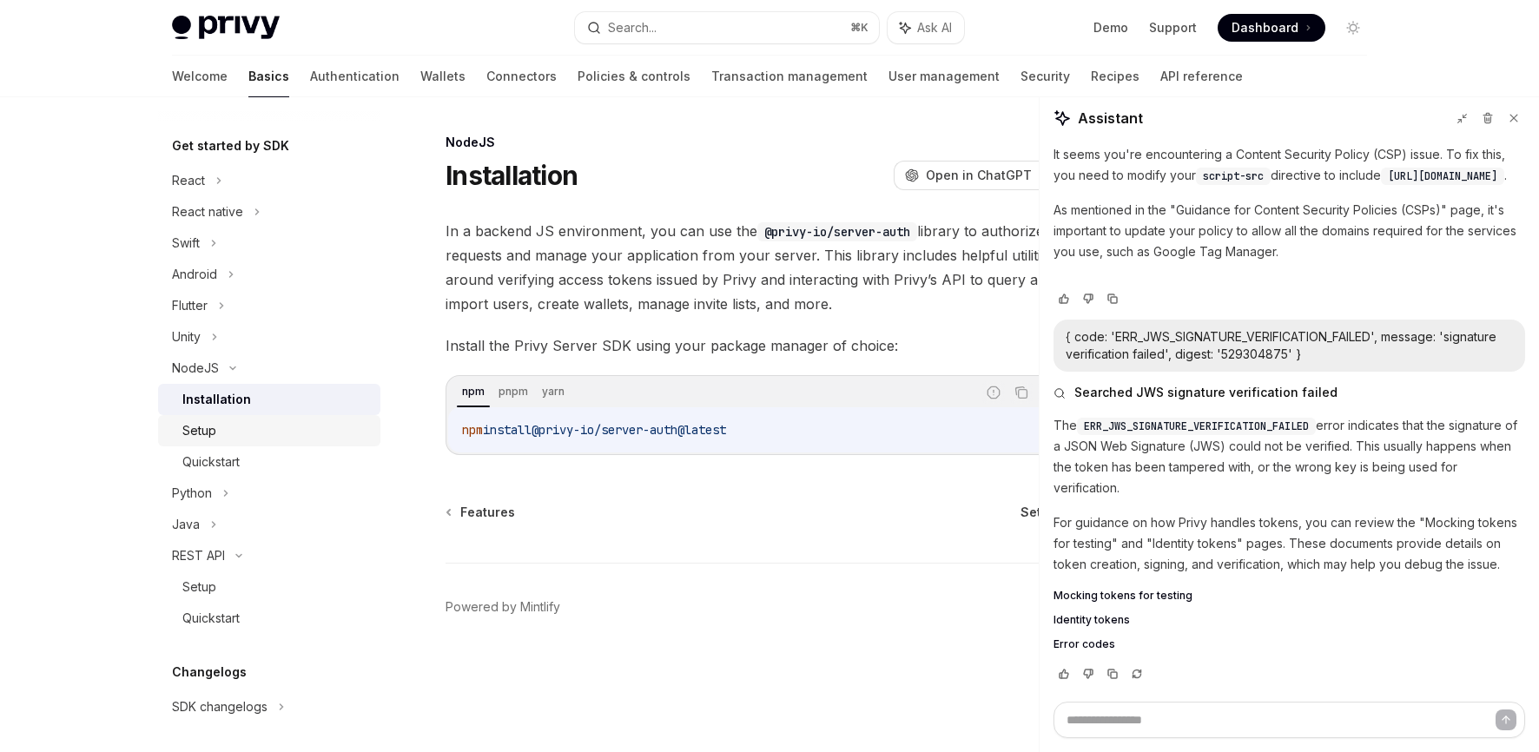
click at [204, 431] on div "Setup" at bounding box center [199, 430] width 34 height 21
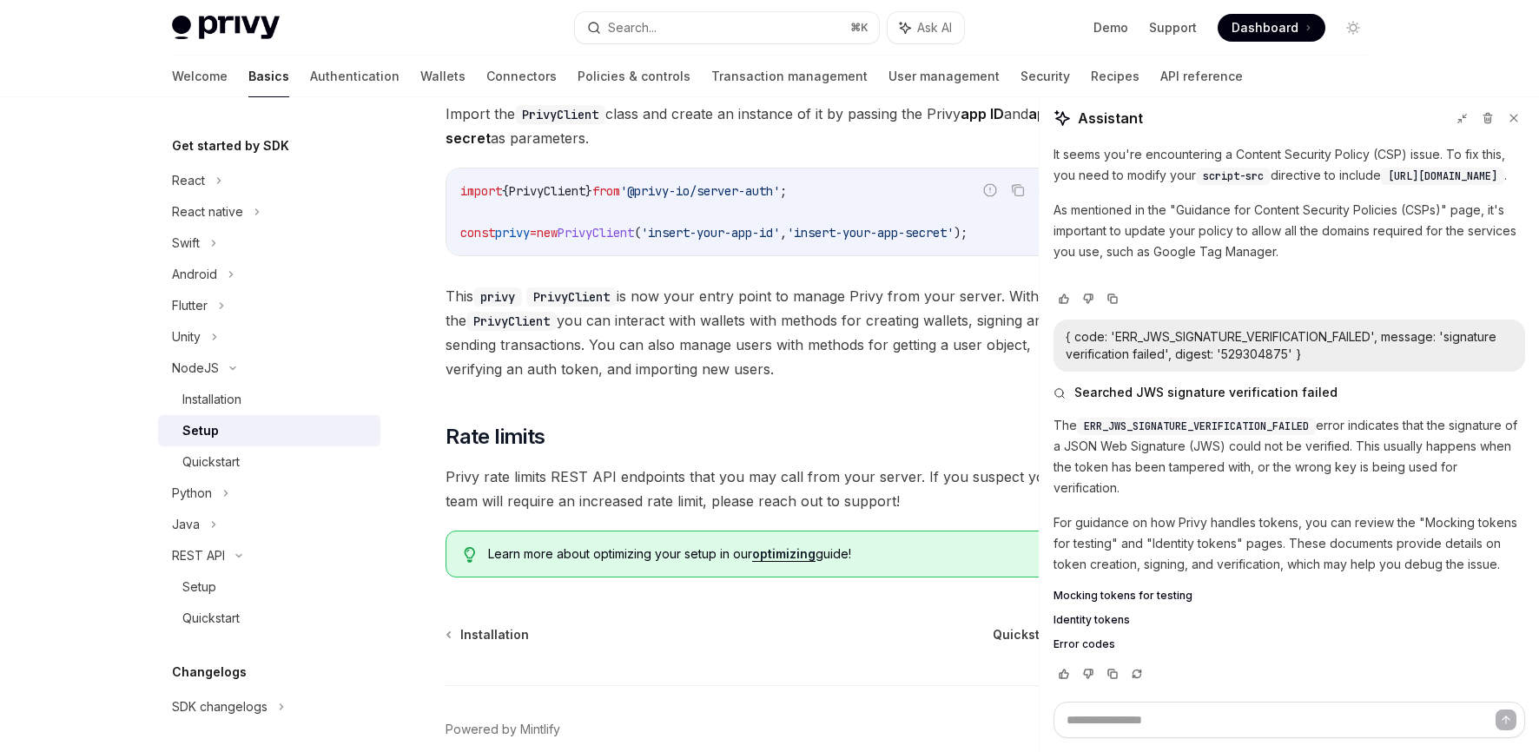
scroll to position [423, 0]
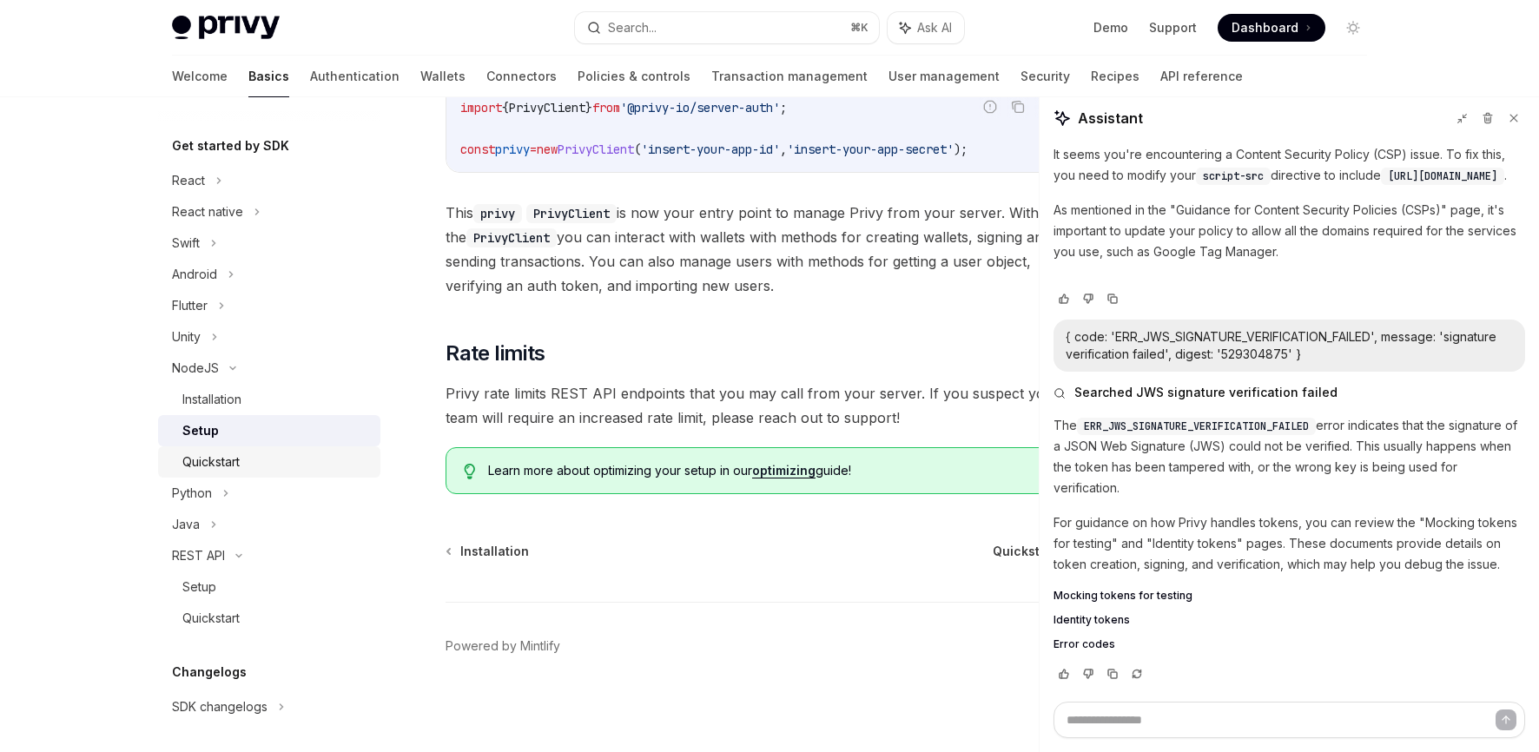
click at [208, 464] on div "Quickstart" at bounding box center [210, 462] width 57 height 21
type textarea "*"
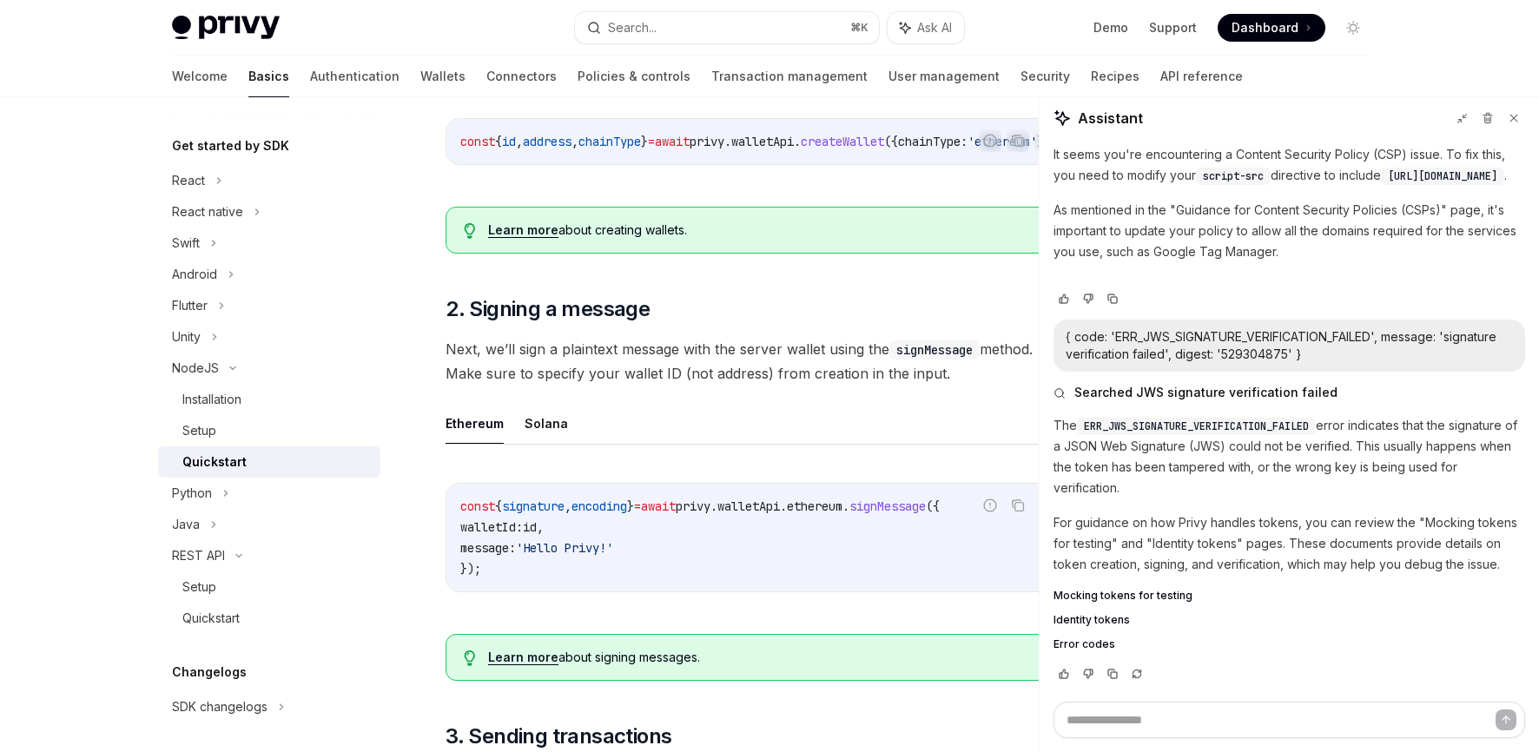
scroll to position [505, 0]
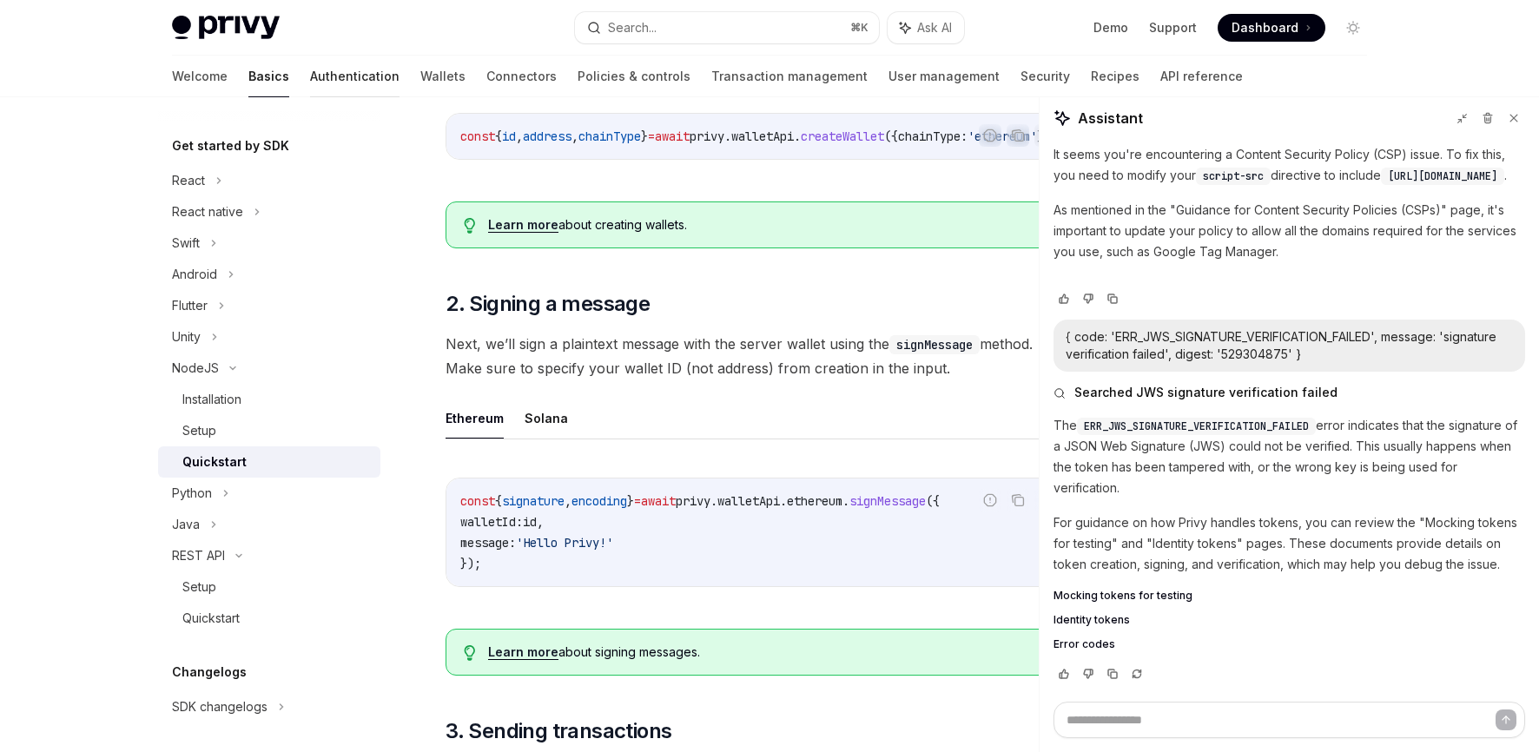
click at [310, 67] on link "Authentication" at bounding box center [354, 77] width 89 height 42
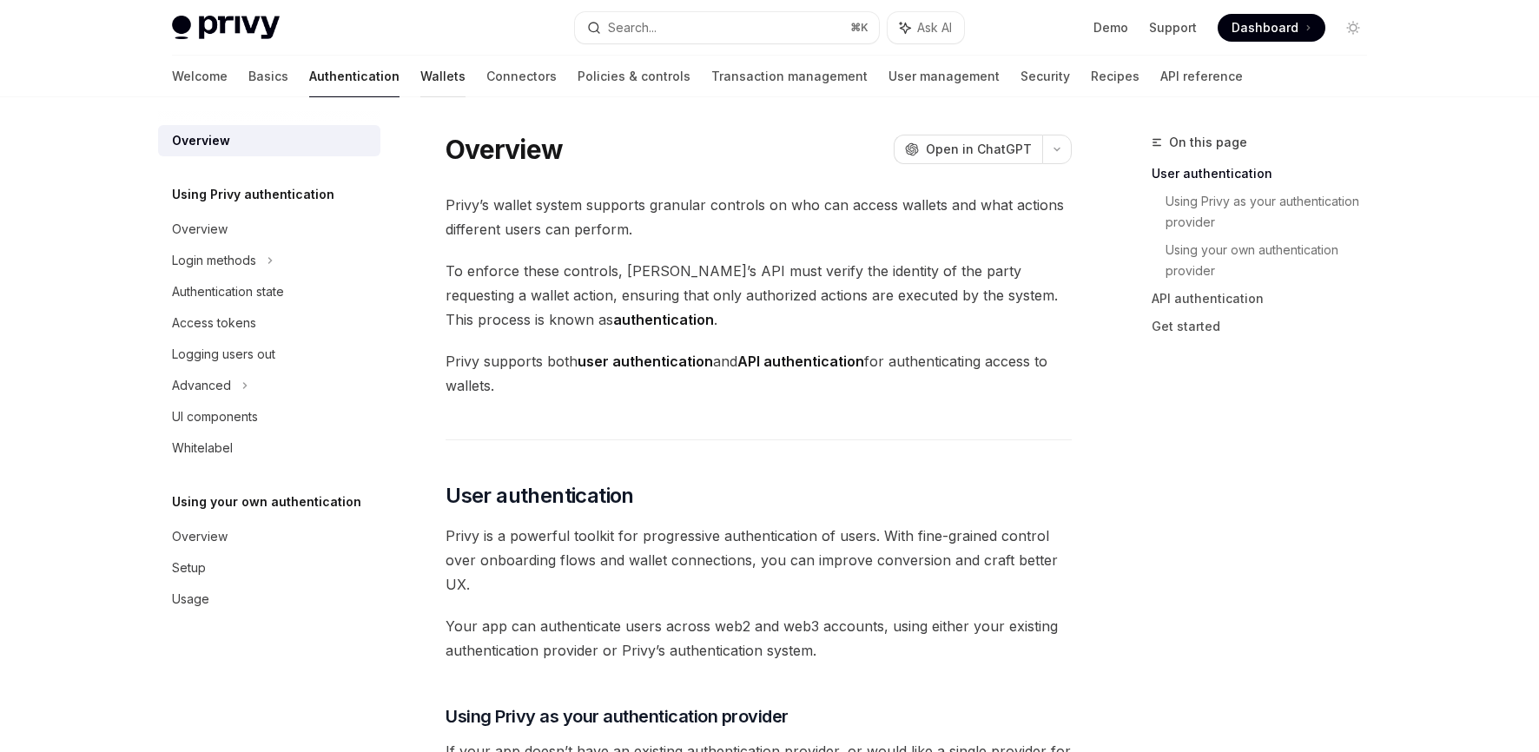
click at [420, 73] on link "Wallets" at bounding box center [442, 77] width 45 height 42
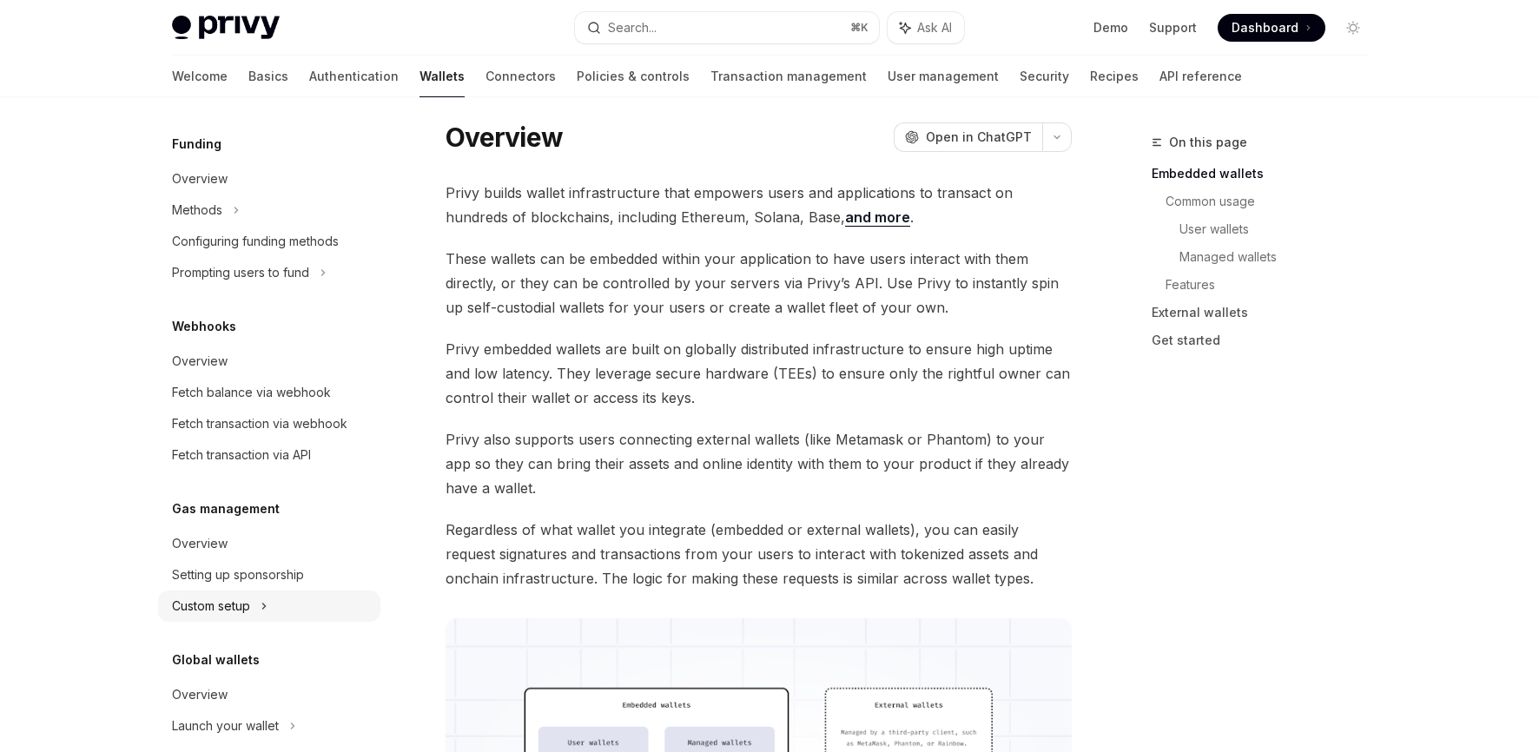
scroll to position [740, 0]
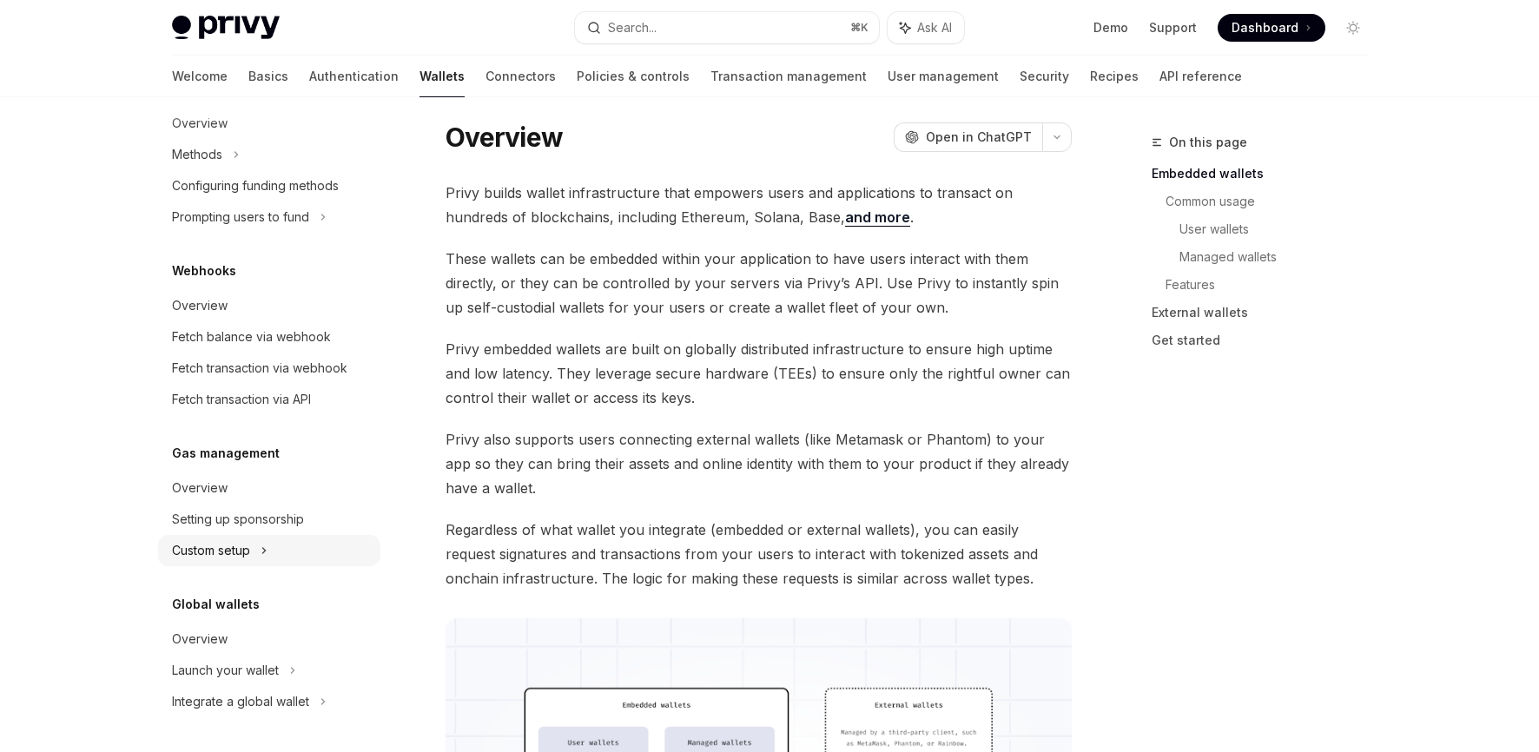
click at [213, 550] on div "Custom setup" at bounding box center [211, 550] width 78 height 21
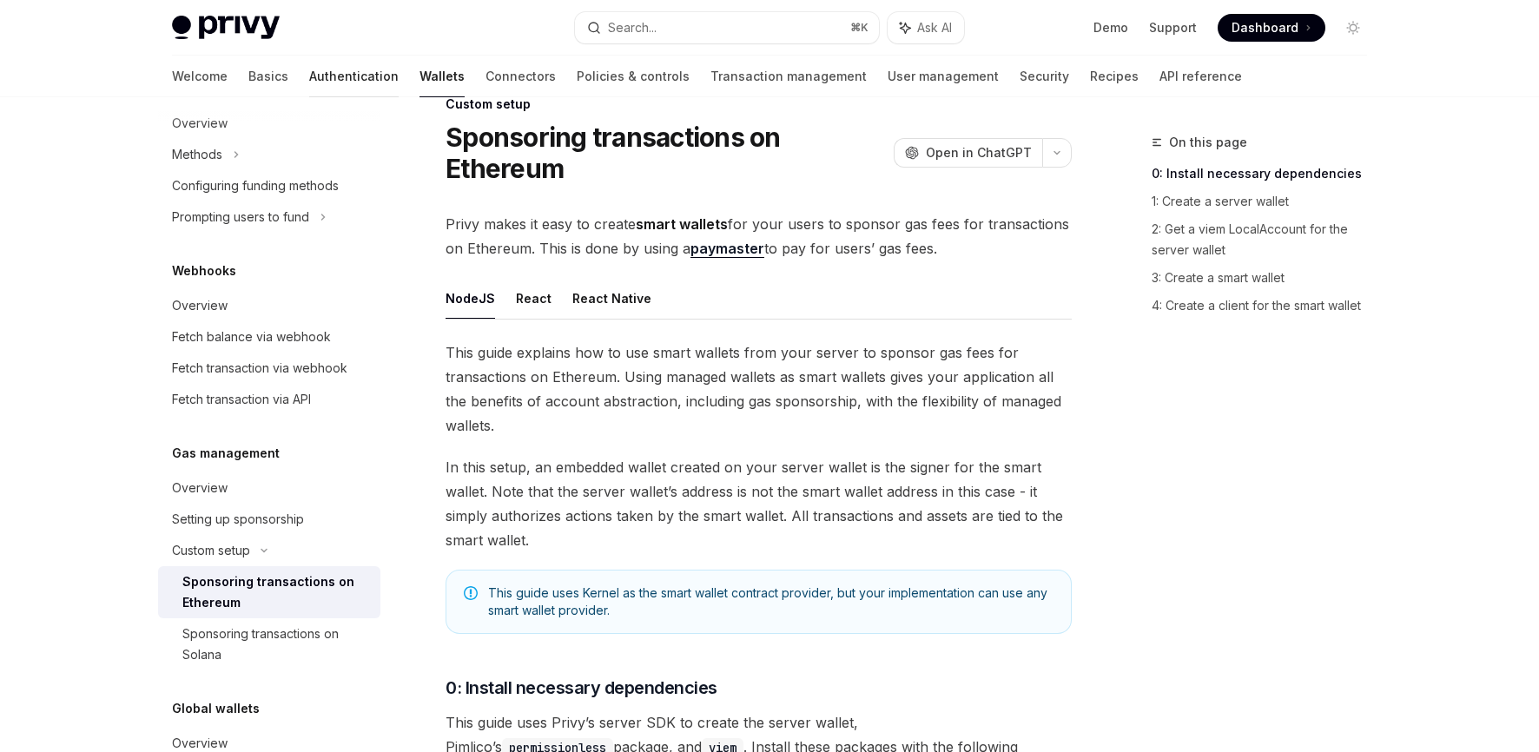
click at [309, 68] on link "Authentication" at bounding box center [353, 77] width 89 height 42
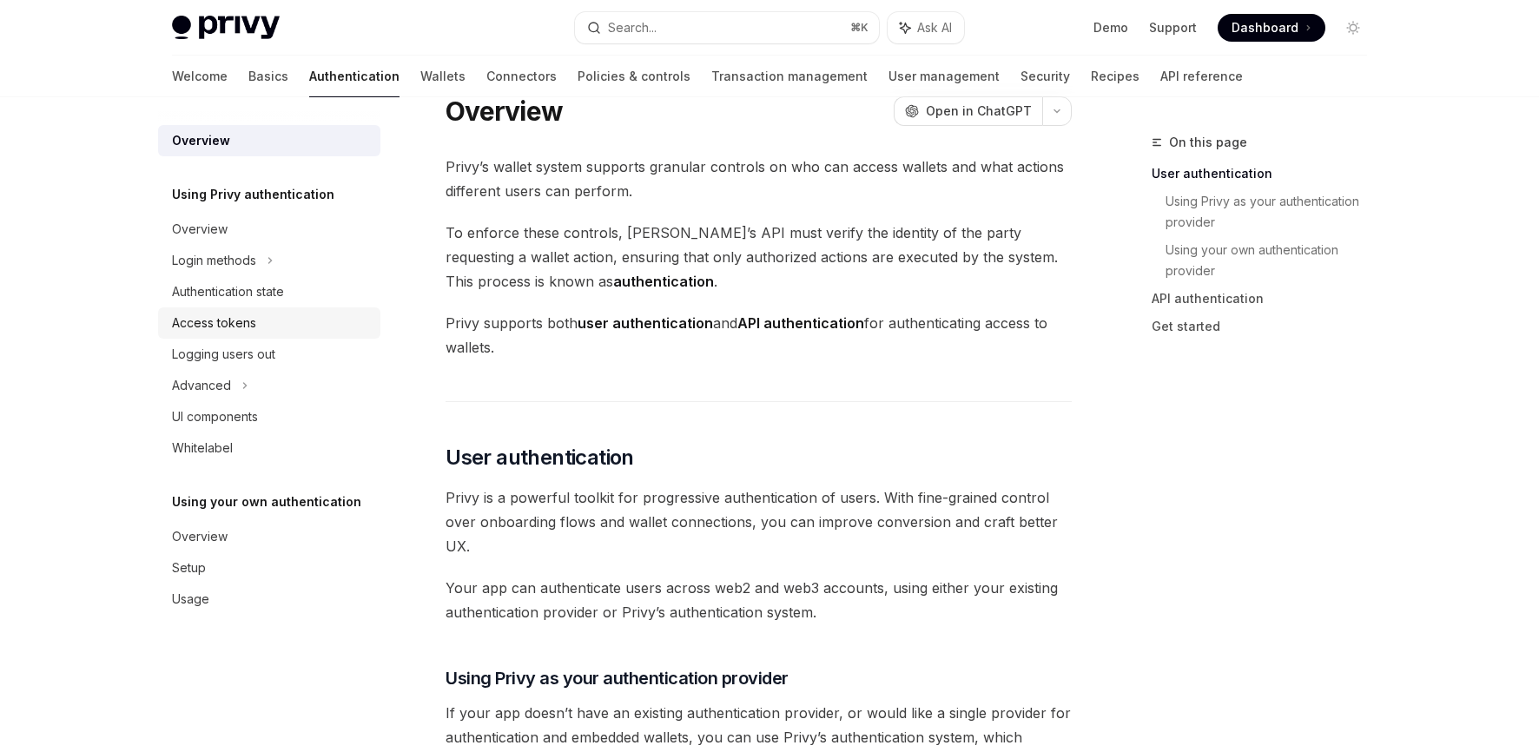
click at [235, 316] on div "Access tokens" at bounding box center [214, 323] width 84 height 21
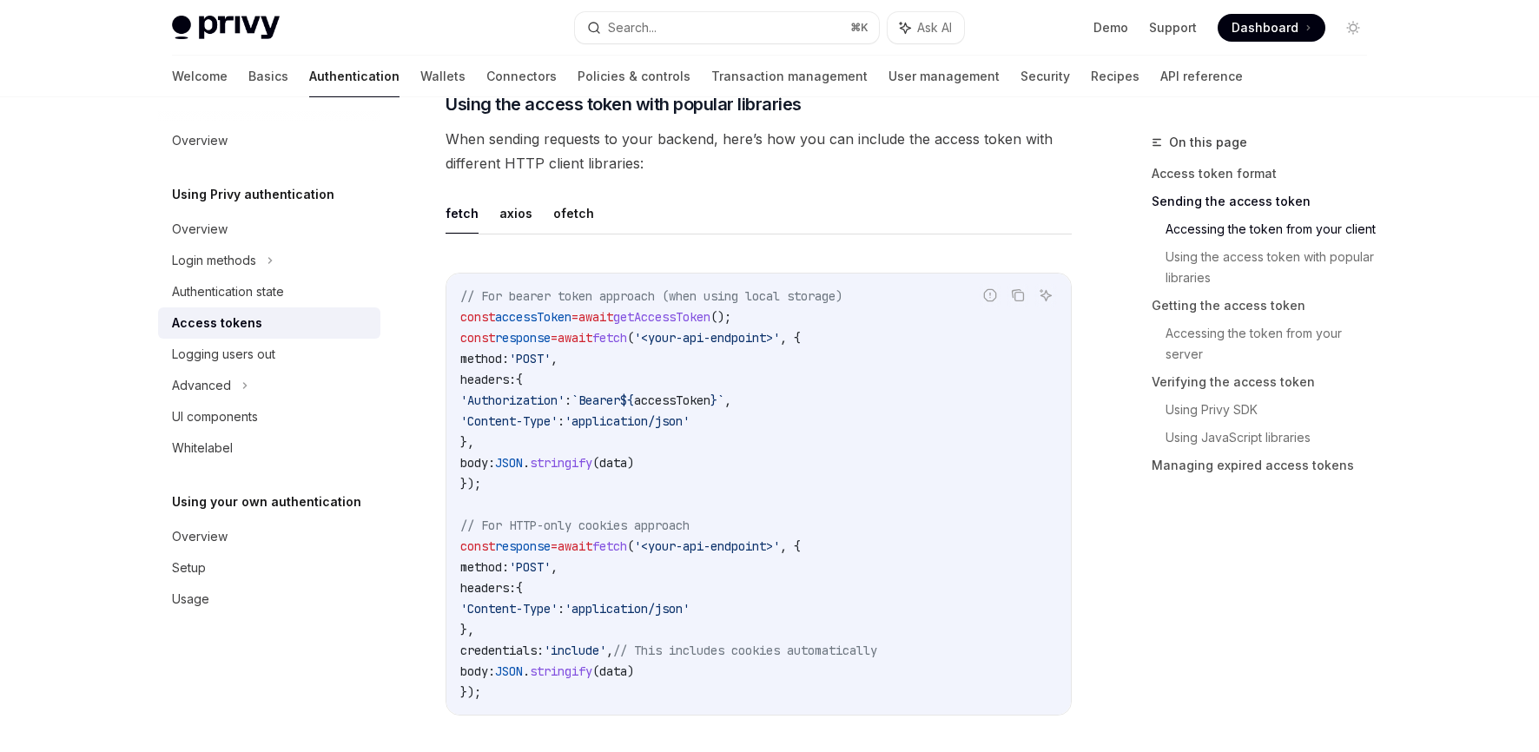
scroll to position [1548, 0]
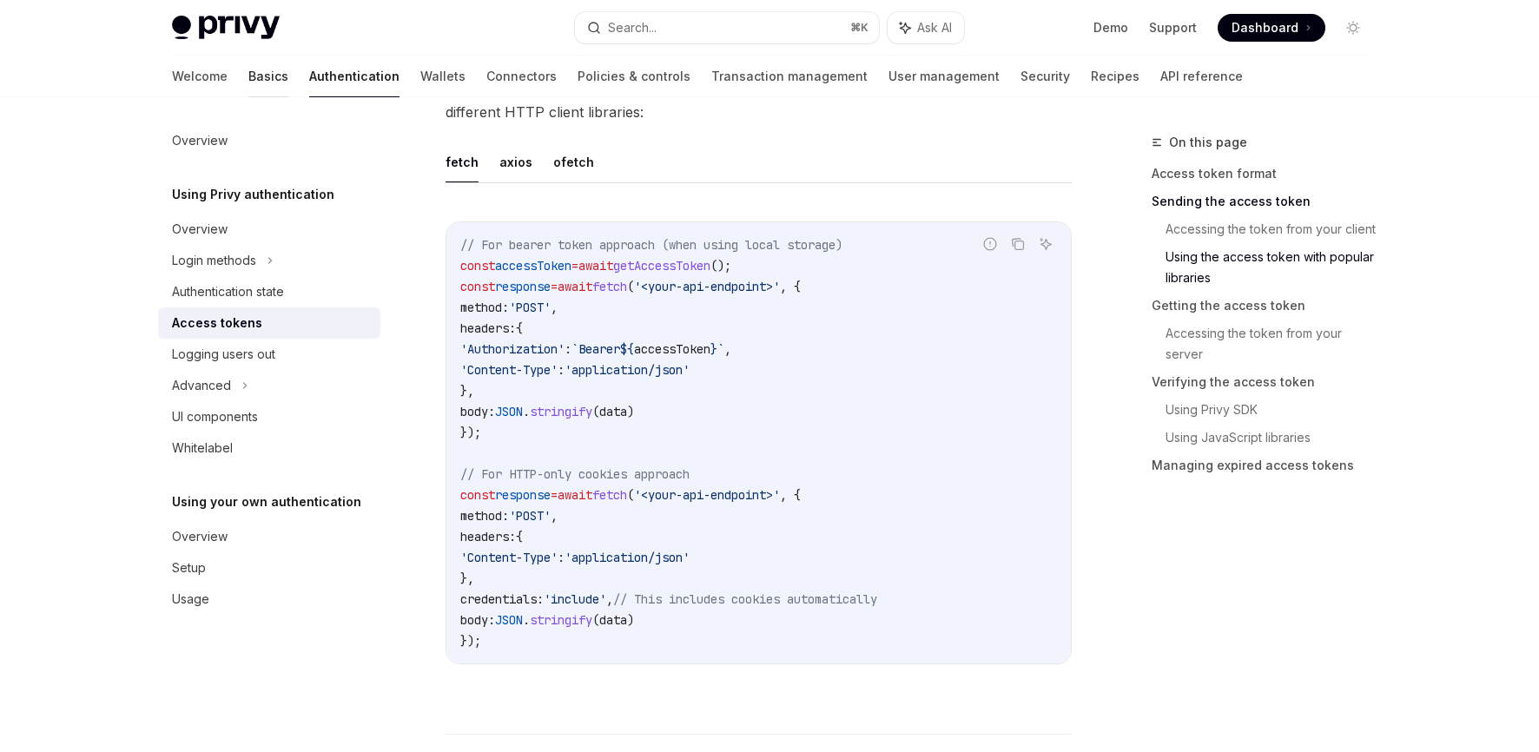
click at [248, 64] on link "Basics" at bounding box center [268, 77] width 40 height 42
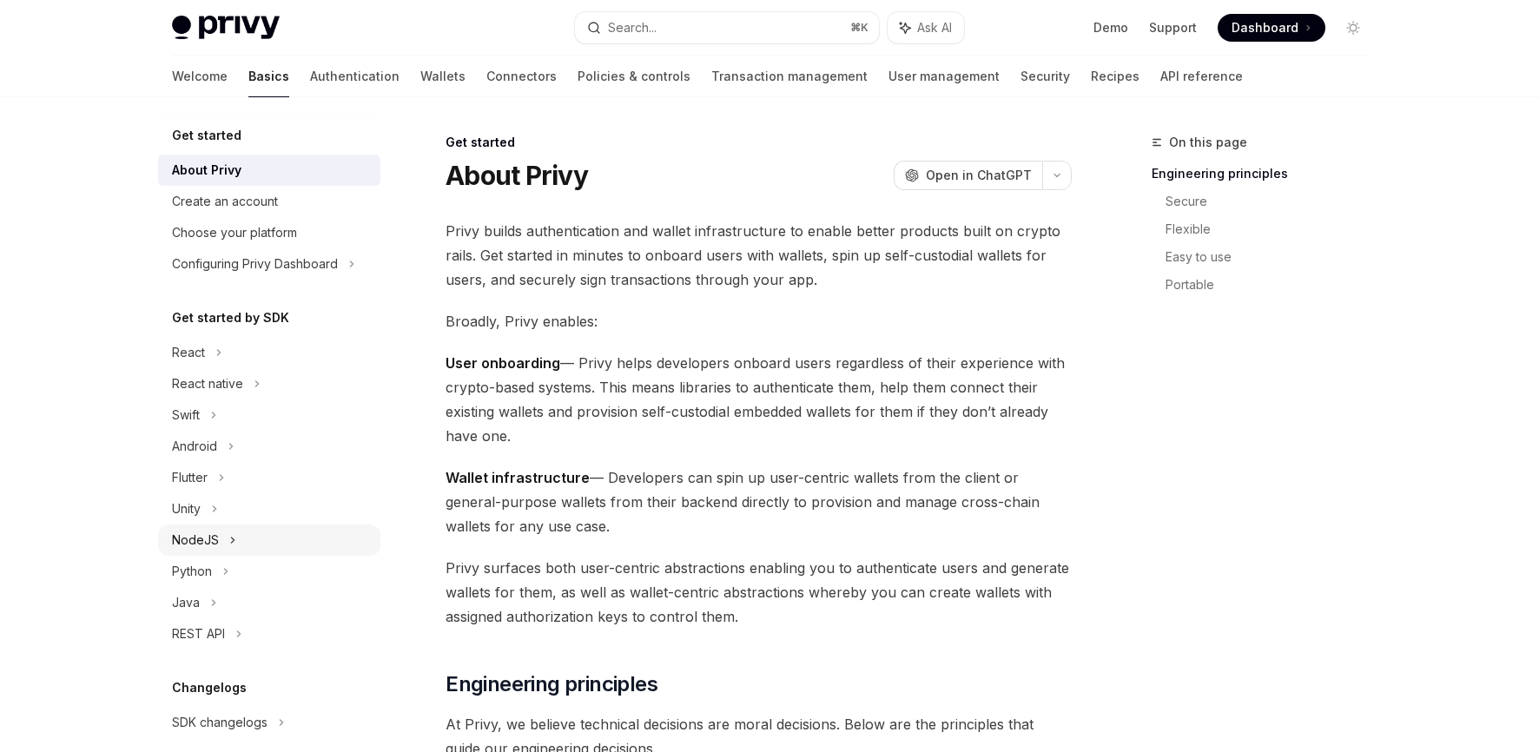
click at [202, 545] on div "NodeJS" at bounding box center [195, 540] width 47 height 21
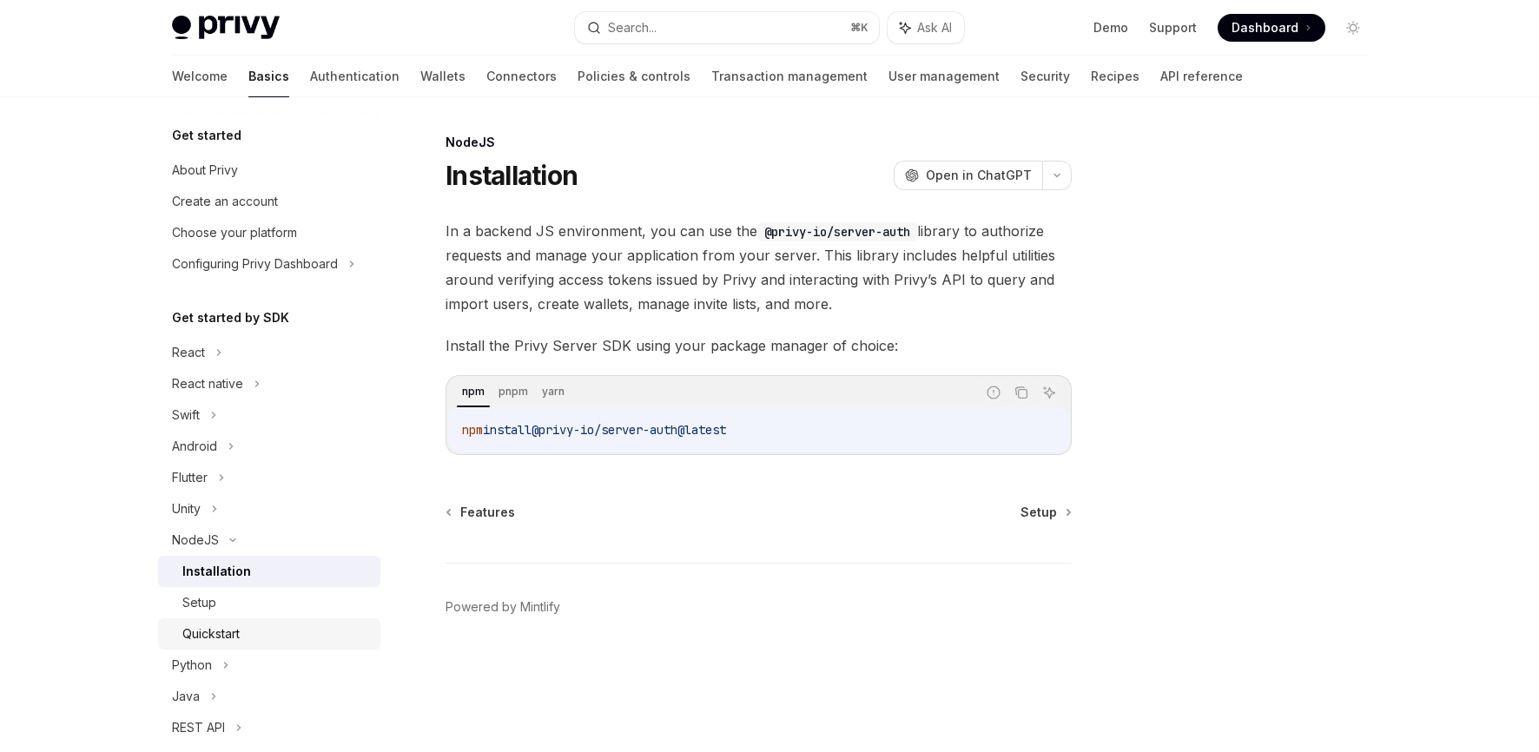
click at [206, 629] on div "Quickstart" at bounding box center [210, 633] width 57 height 21
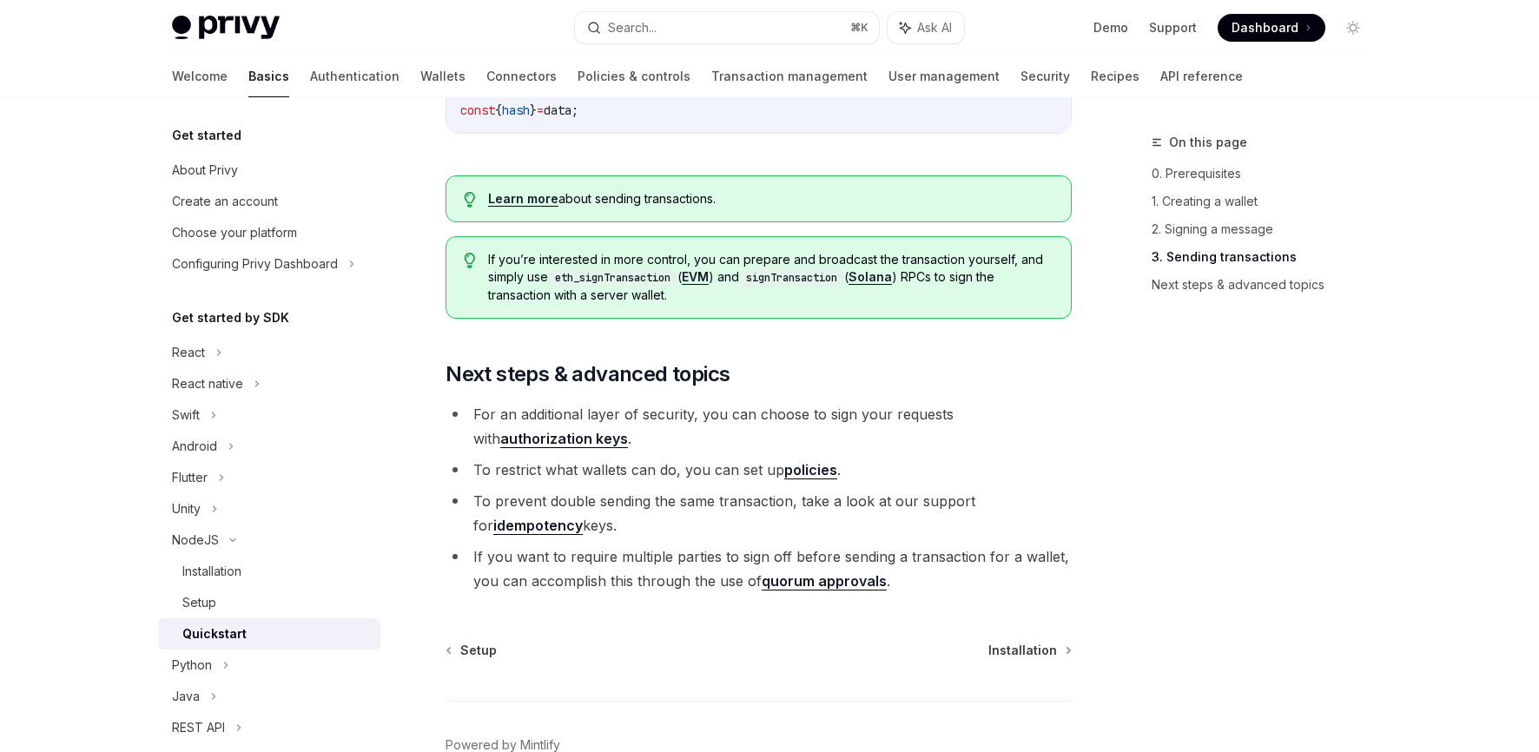
scroll to position [1851, 0]
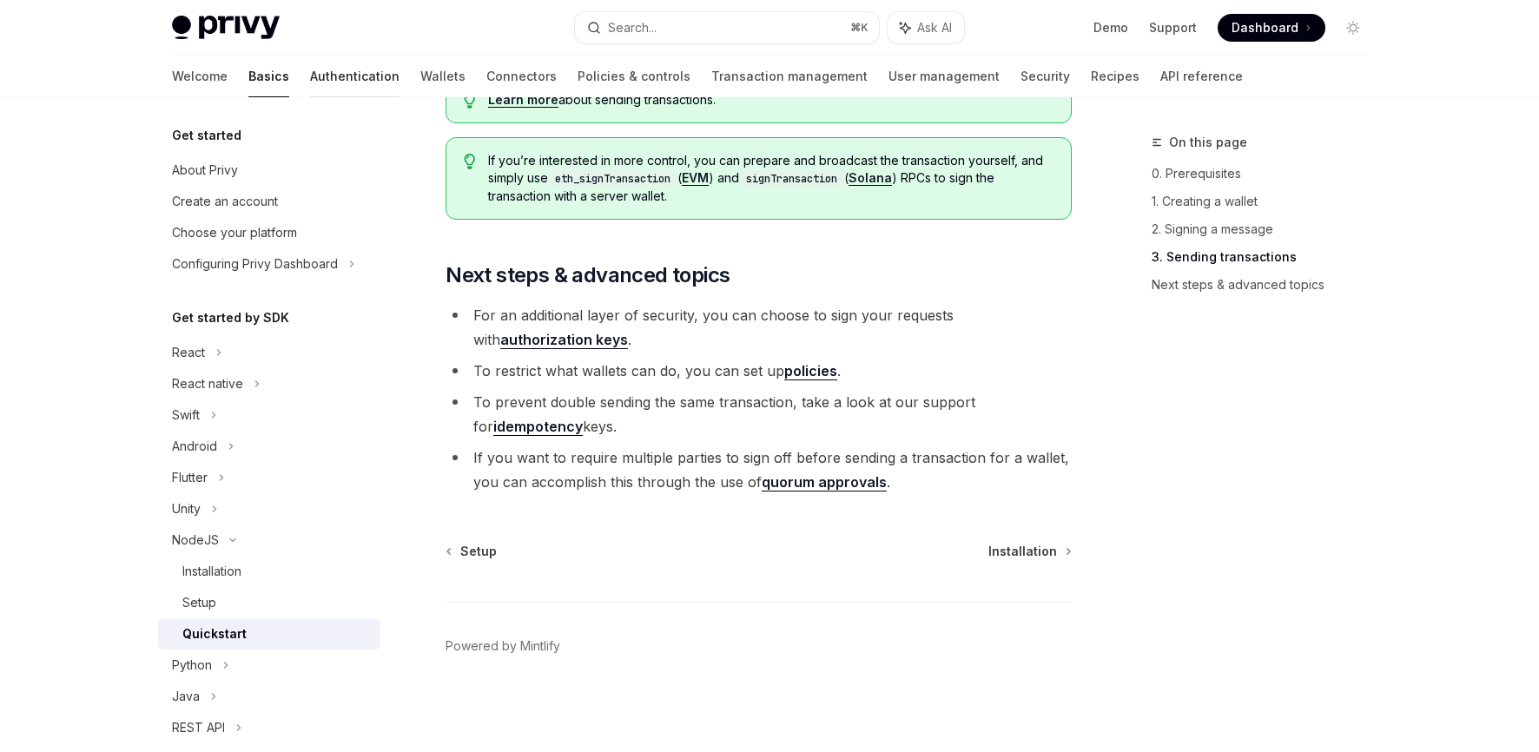
click at [310, 79] on link "Authentication" at bounding box center [354, 77] width 89 height 42
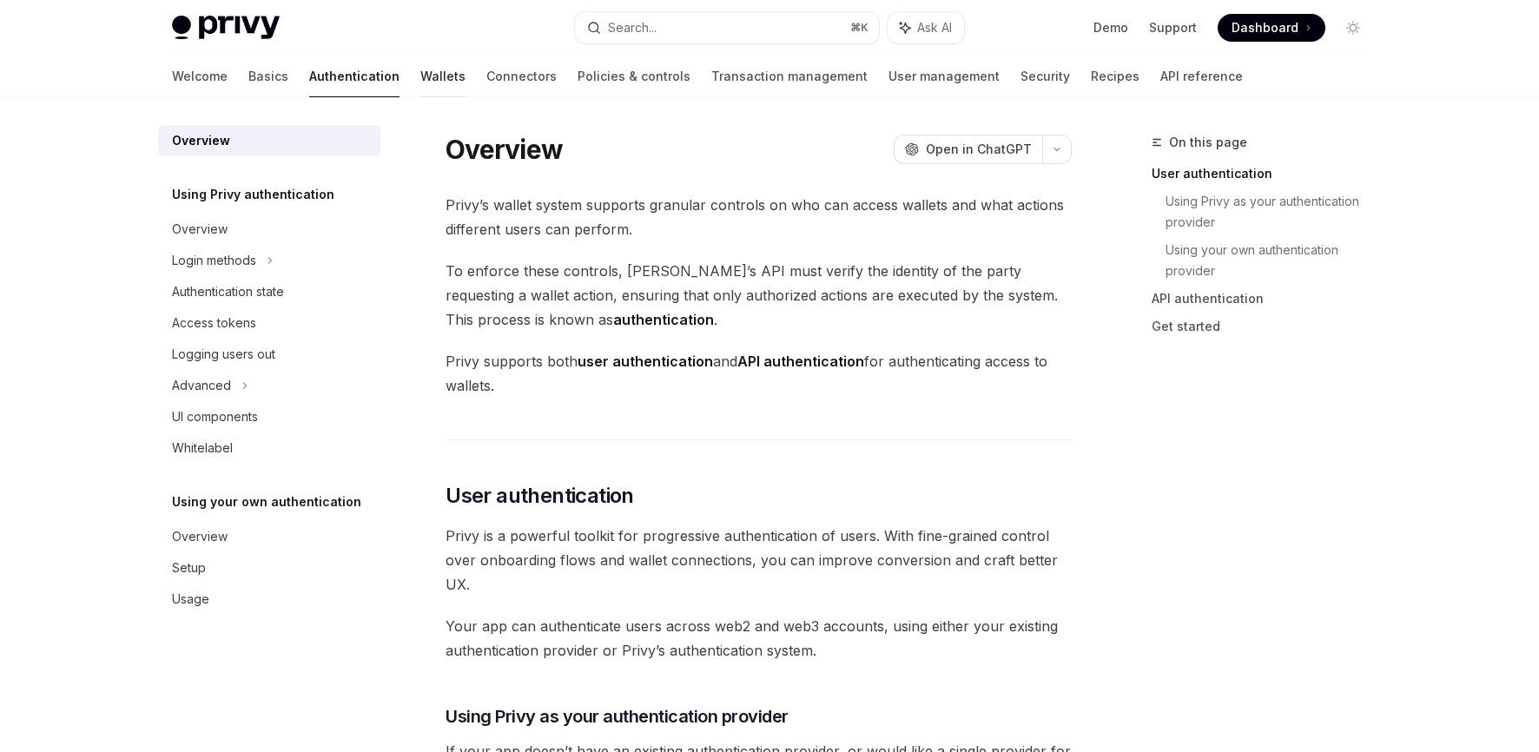
click at [420, 78] on link "Wallets" at bounding box center [442, 77] width 45 height 42
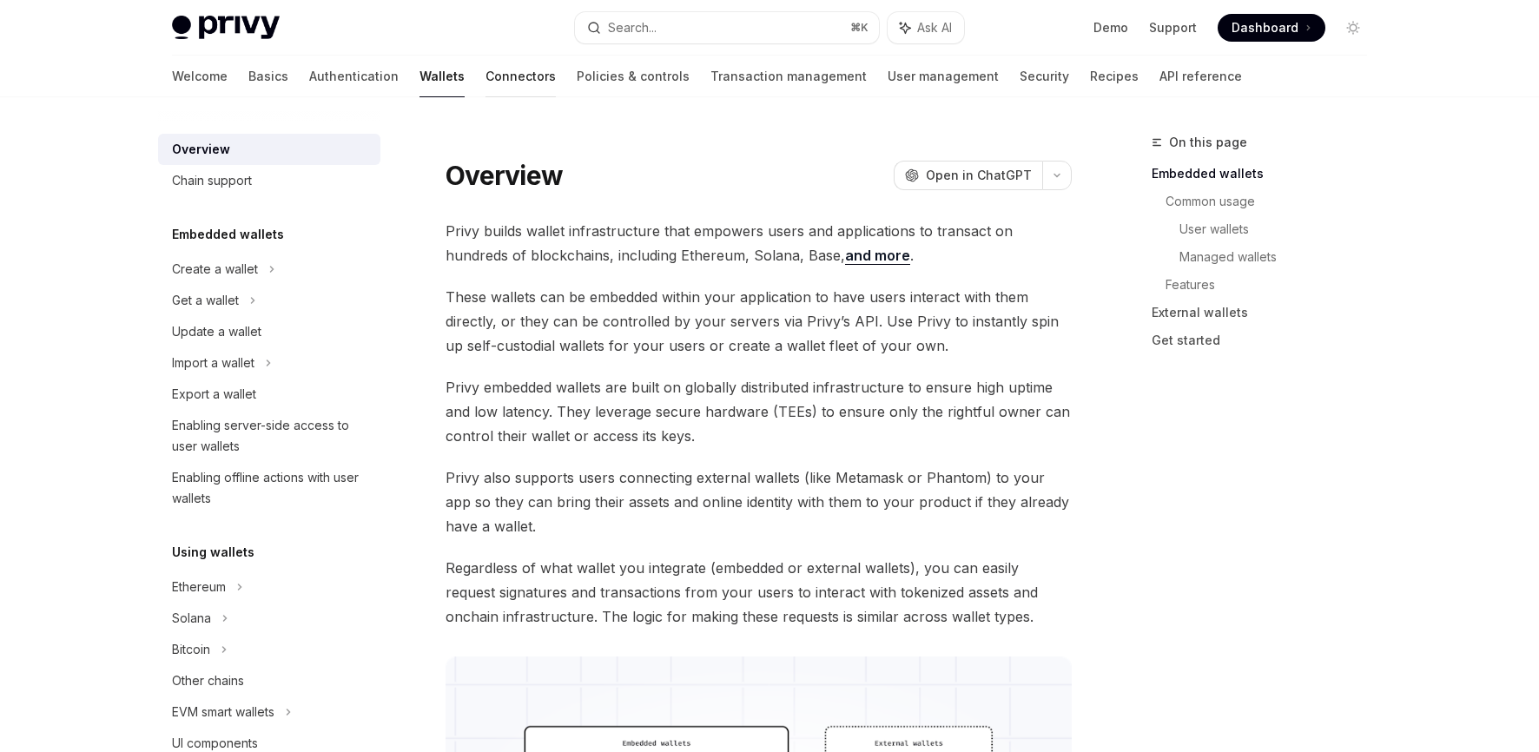
click at [485, 67] on link "Connectors" at bounding box center [520, 77] width 70 height 42
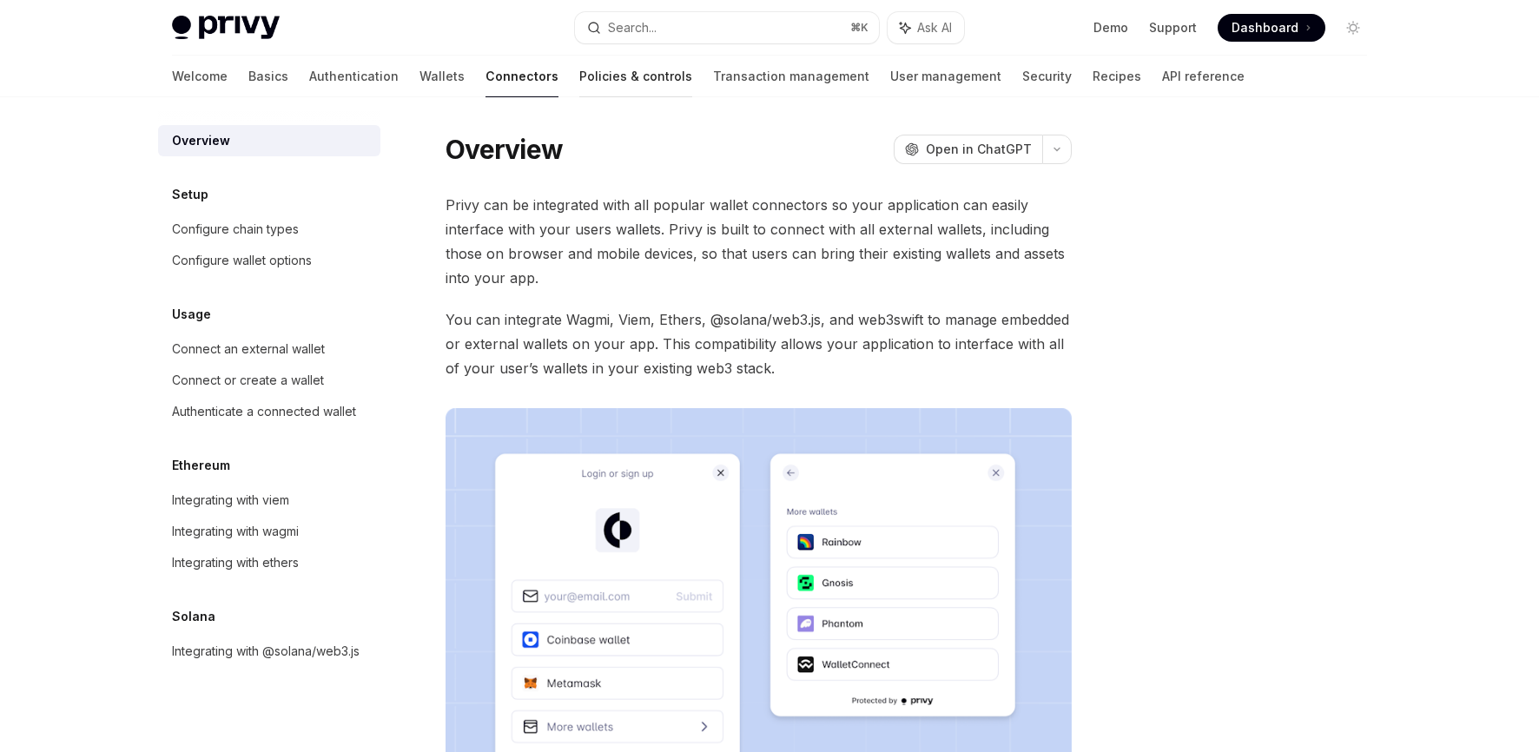
click at [579, 83] on link "Policies & controls" at bounding box center [635, 77] width 113 height 42
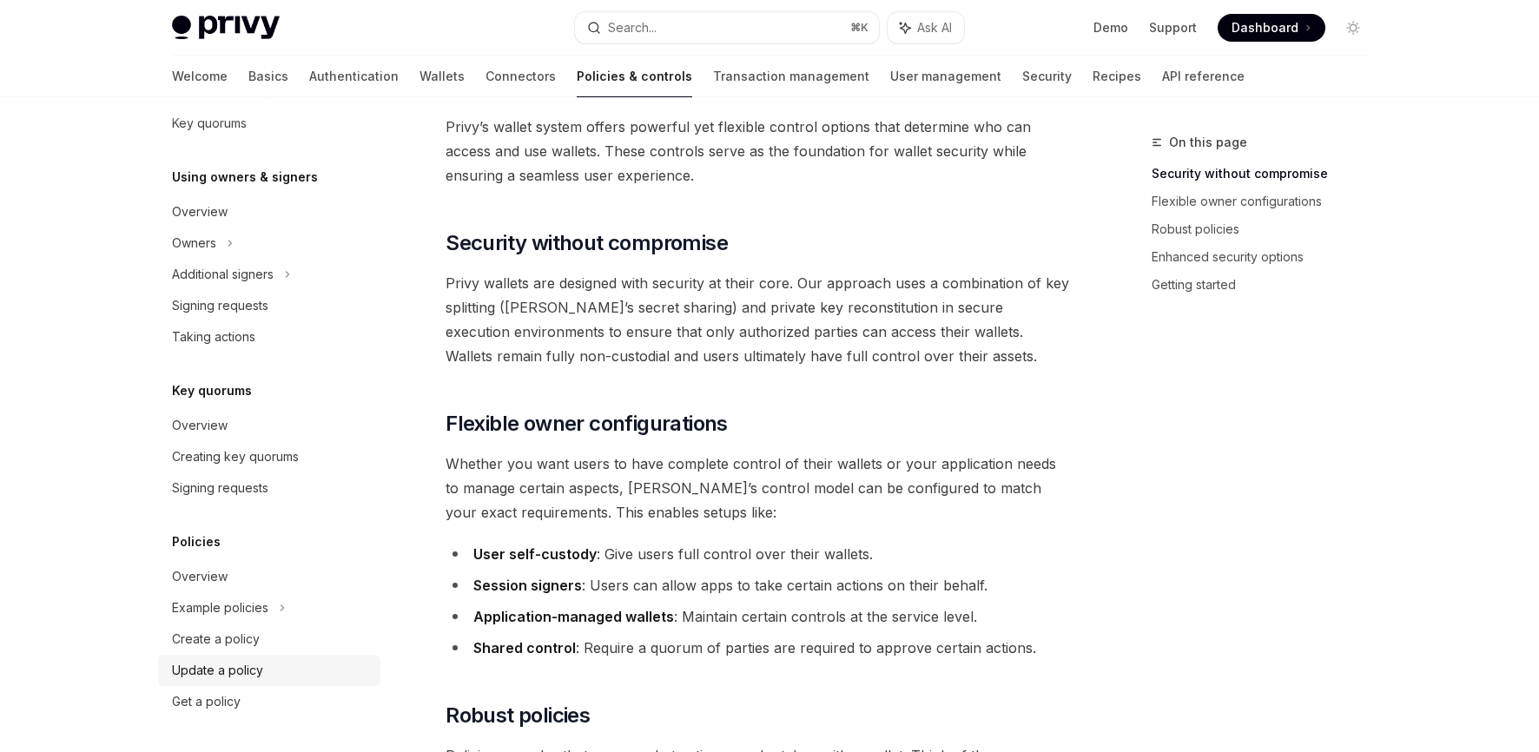
scroll to position [106, 0]
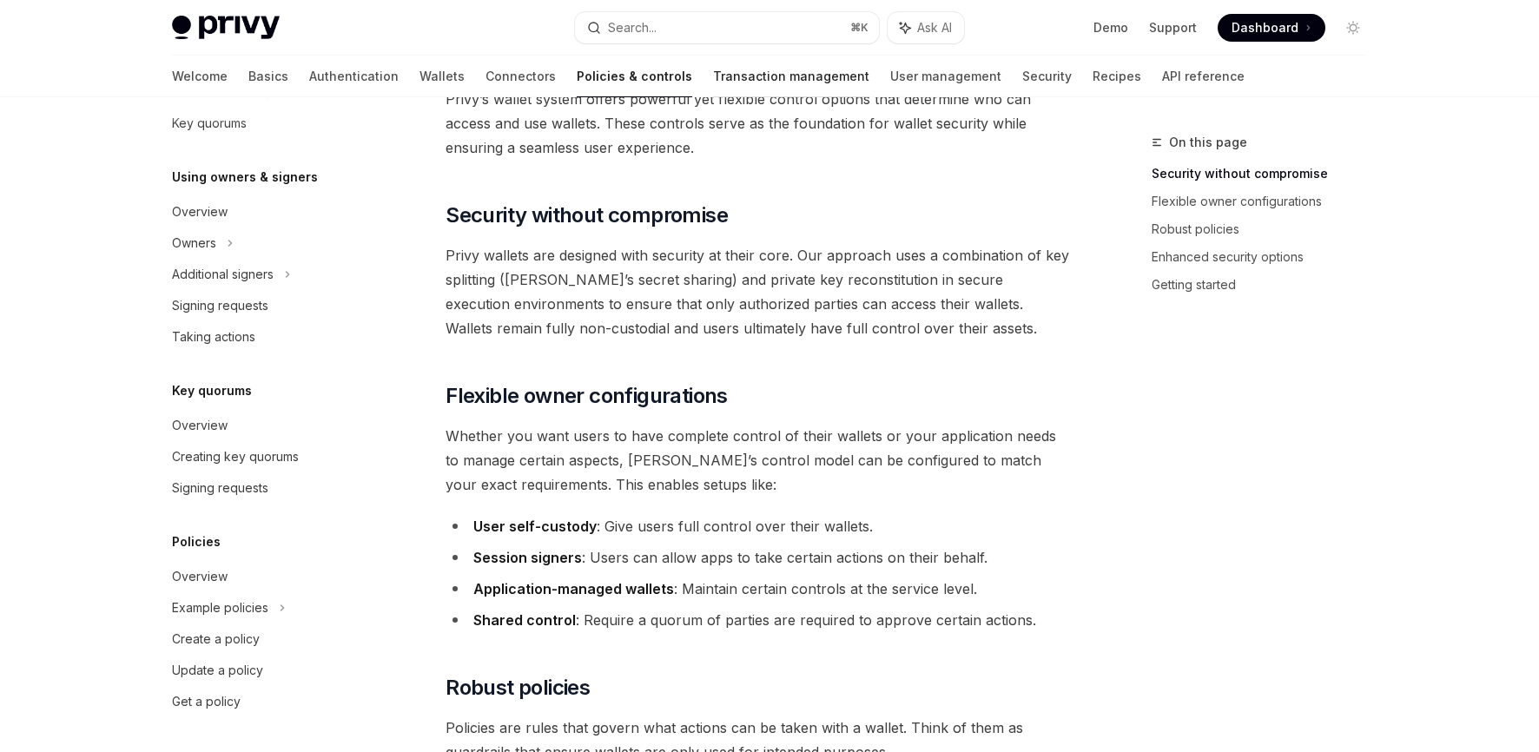
click at [715, 79] on link "Transaction management" at bounding box center [791, 77] width 156 height 42
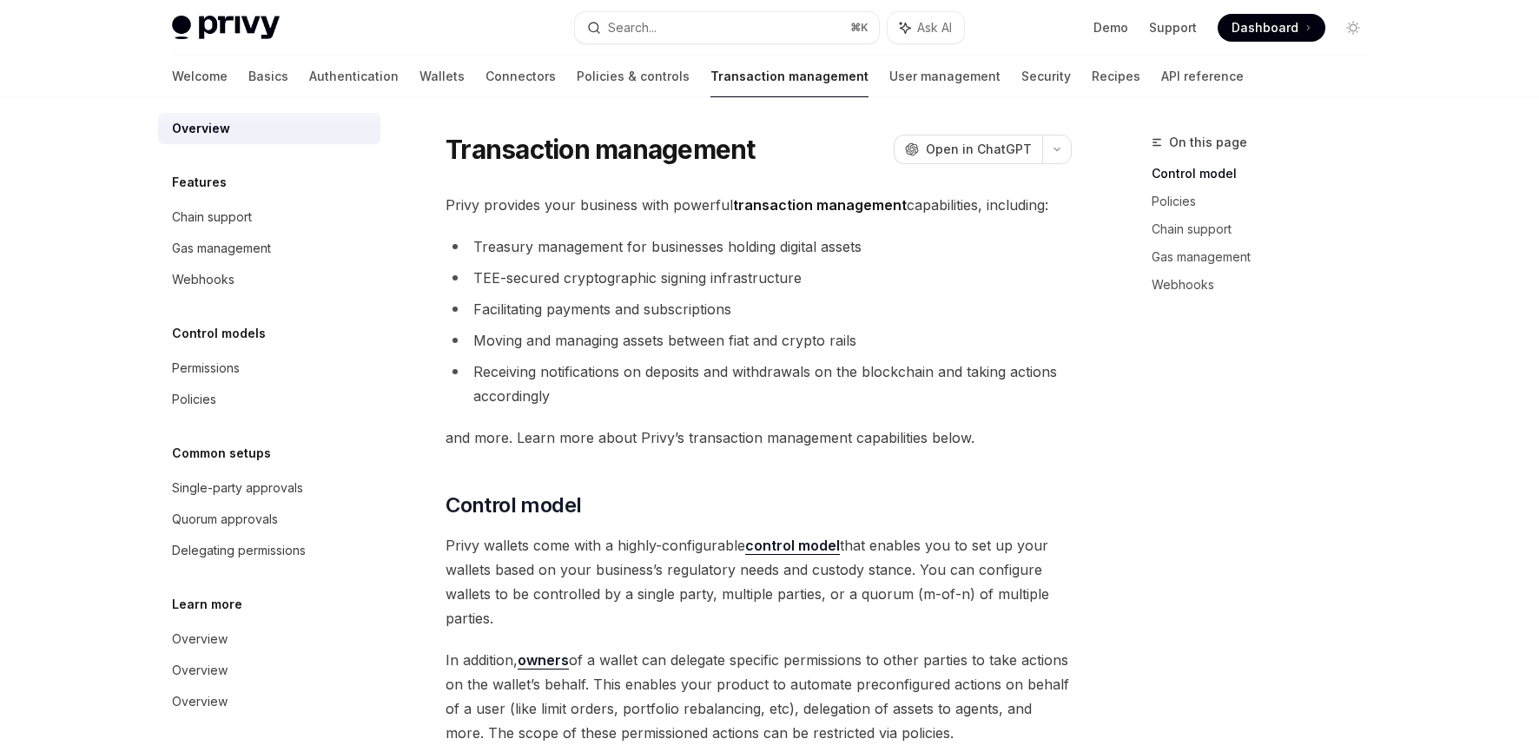
scroll to position [12, 0]
click at [889, 75] on link "User management" at bounding box center [944, 77] width 111 height 42
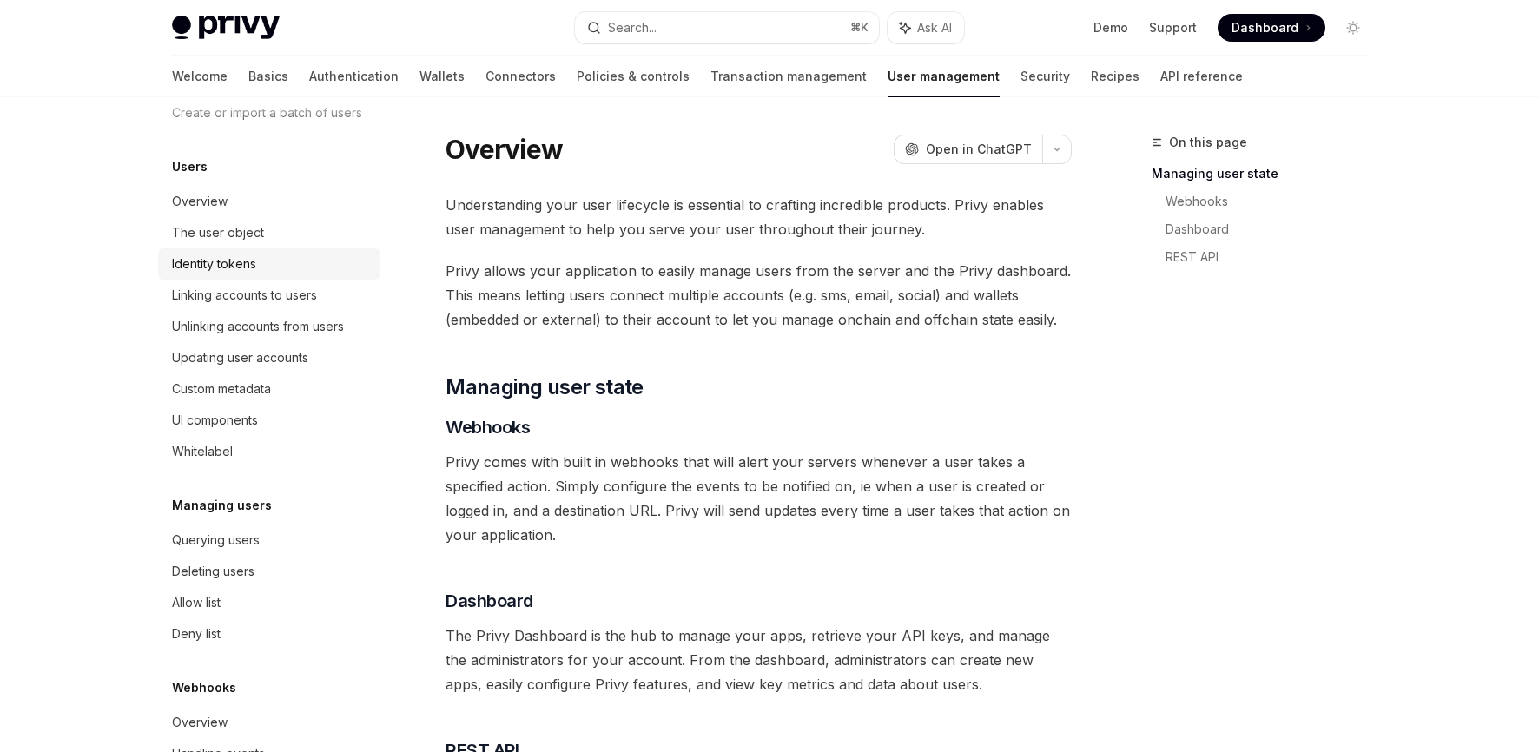
scroll to position [191, 0]
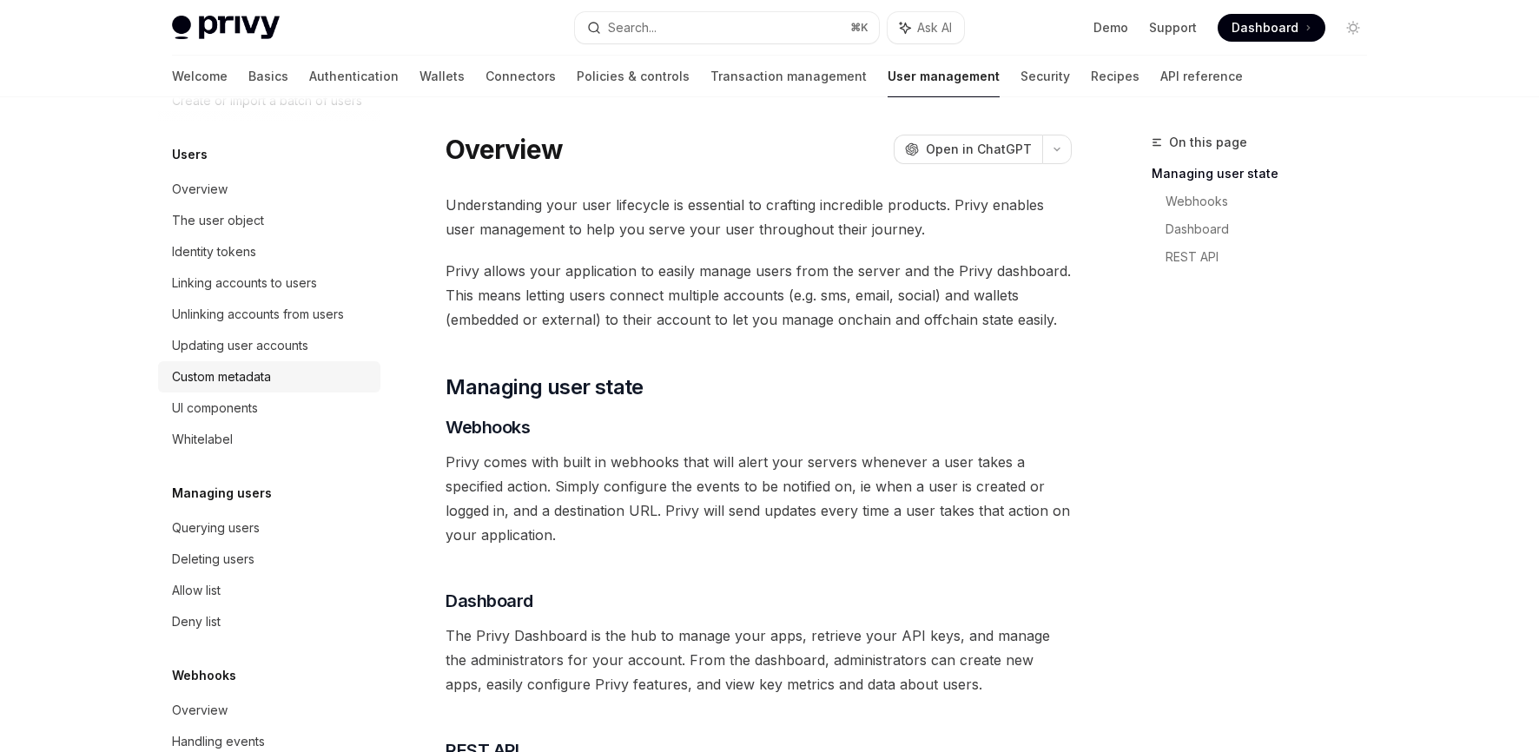
click at [255, 376] on div "Custom metadata" at bounding box center [221, 376] width 99 height 21
click at [266, 379] on div "Custom metadata" at bounding box center [221, 376] width 99 height 21
click at [227, 379] on div "Custom metadata" at bounding box center [221, 376] width 99 height 21
type textarea "*"
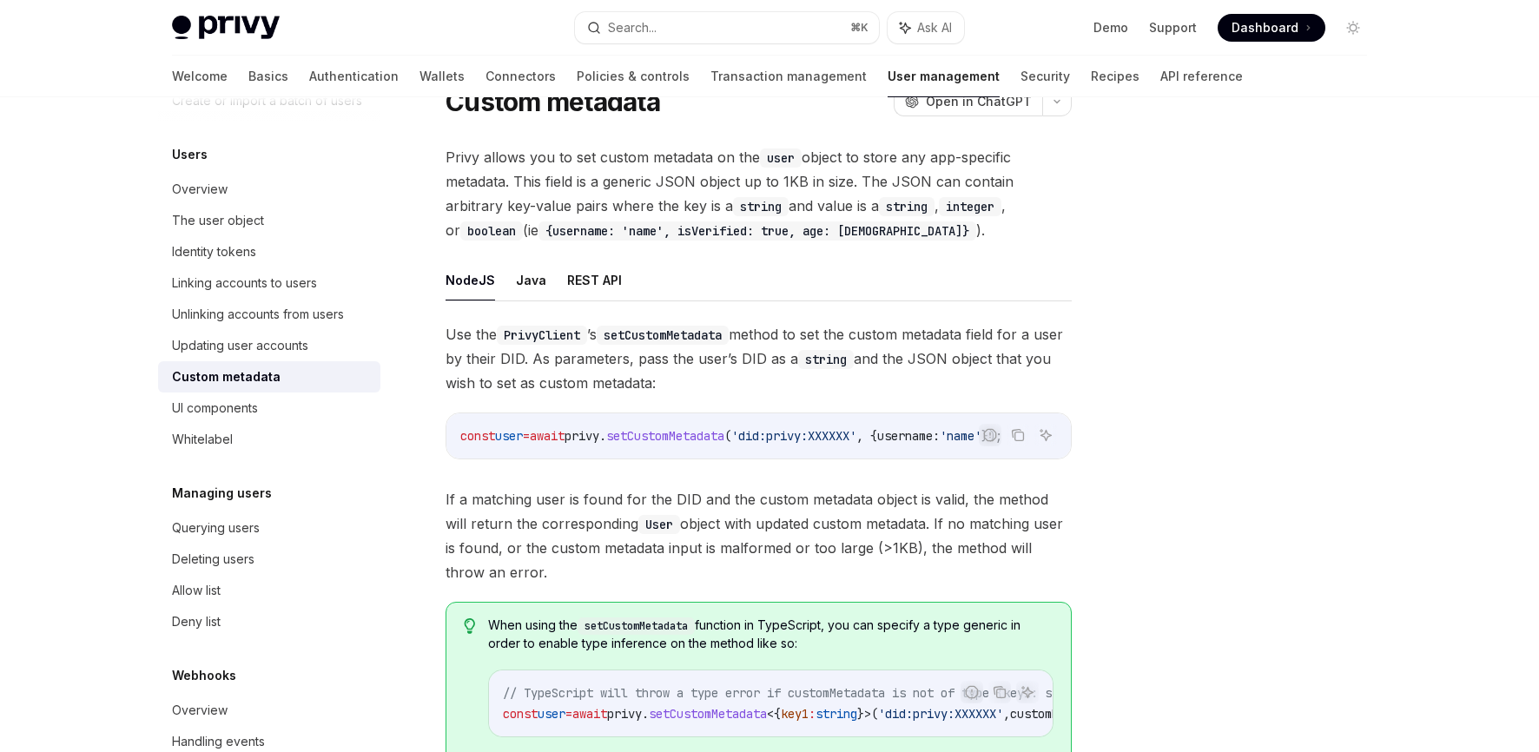
scroll to position [0, 36]
